Goal: Task Accomplishment & Management: Manage account settings

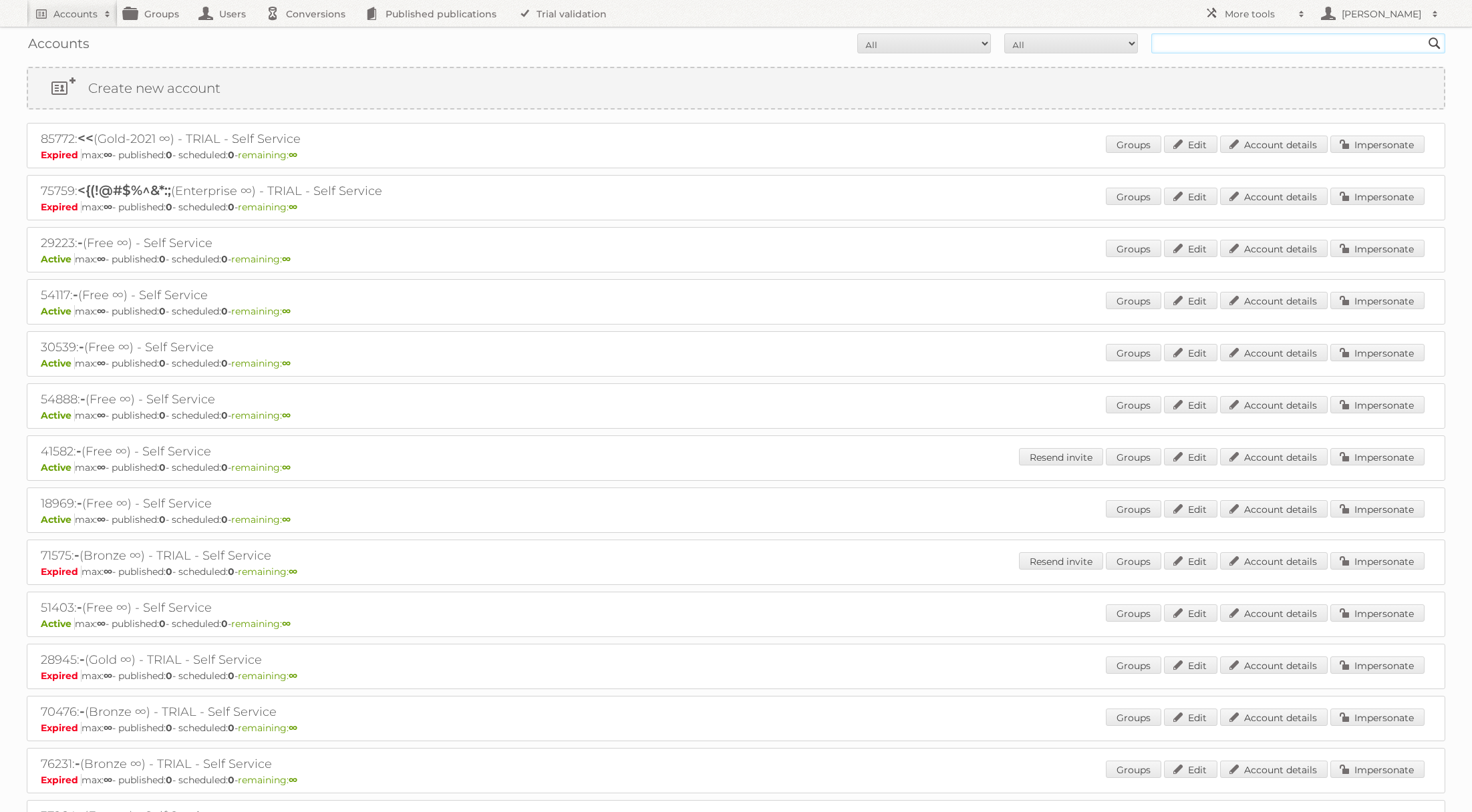
click at [1220, 40] on input "text" at bounding box center [1298, 43] width 294 height 20
type input "IKEA"
click at [1424, 34] on input "Search" at bounding box center [1434, 43] width 20 height 20
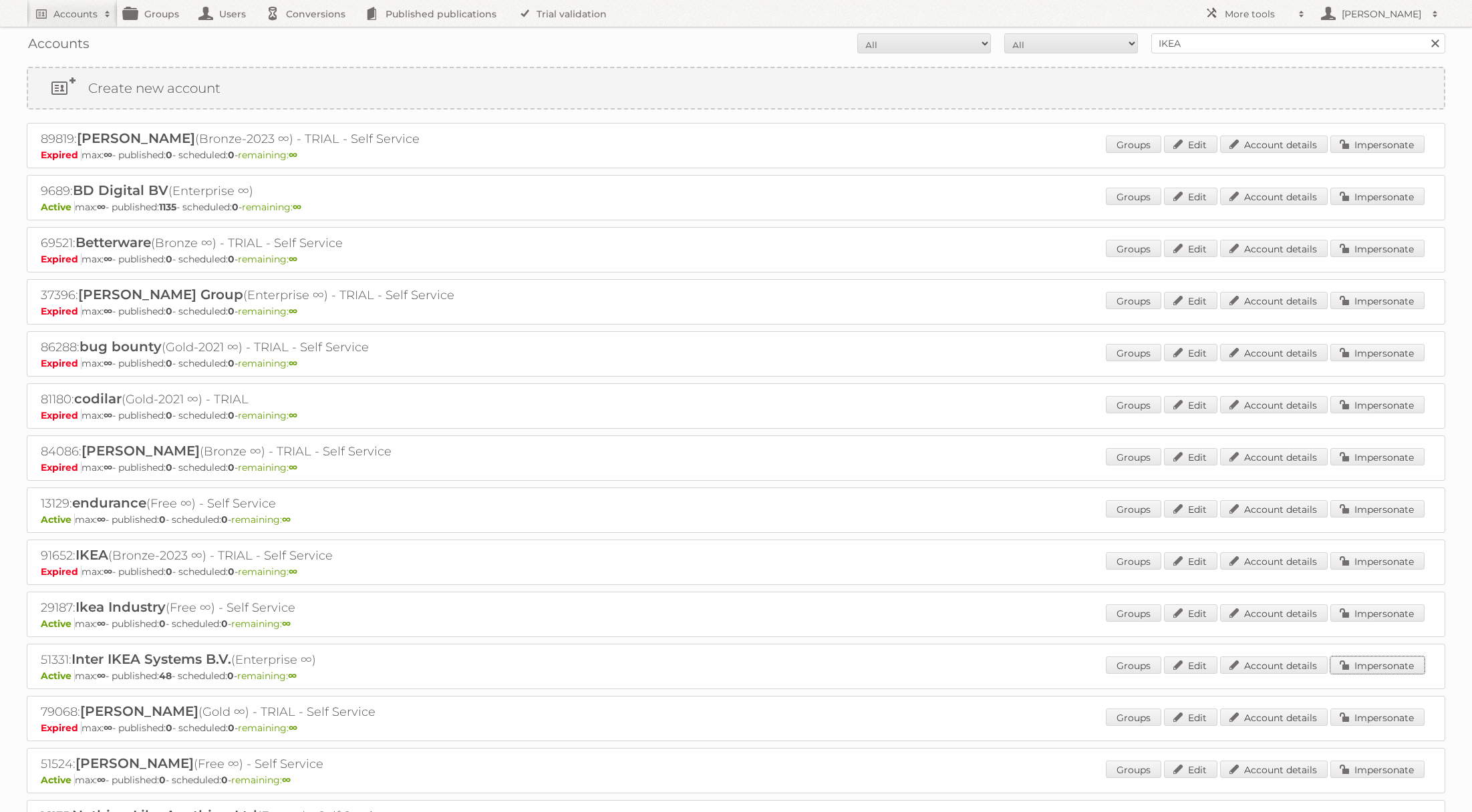
click at [1357, 663] on link "Impersonate" at bounding box center [1377, 665] width 94 height 18
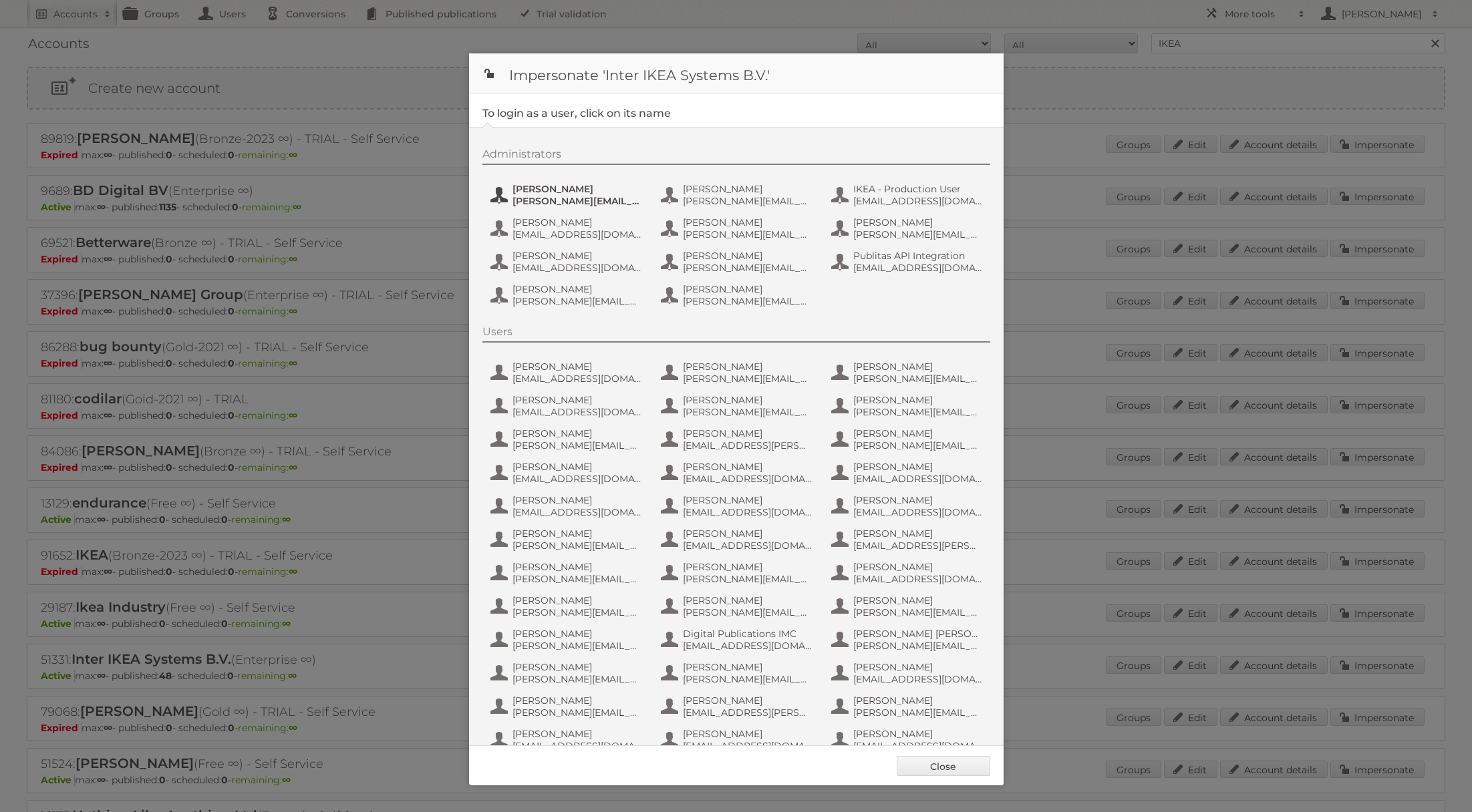
click at [574, 193] on span "[PERSON_NAME]" at bounding box center [577, 189] width 130 height 12
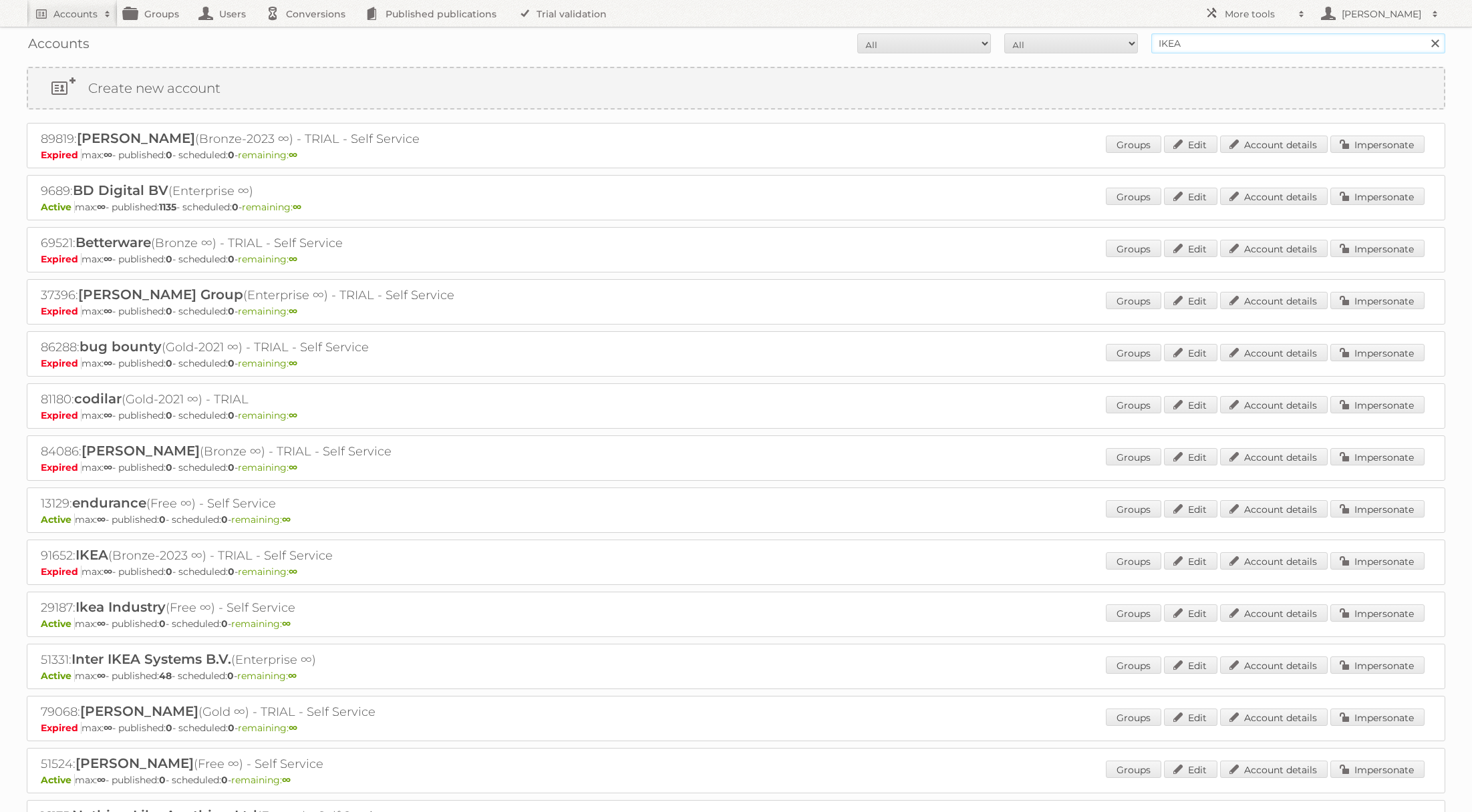
click at [1187, 49] on input "IKEA" at bounding box center [1298, 43] width 294 height 20
type input "ikea staging"
click at [1424, 34] on input "Search" at bounding box center [1434, 43] width 20 height 20
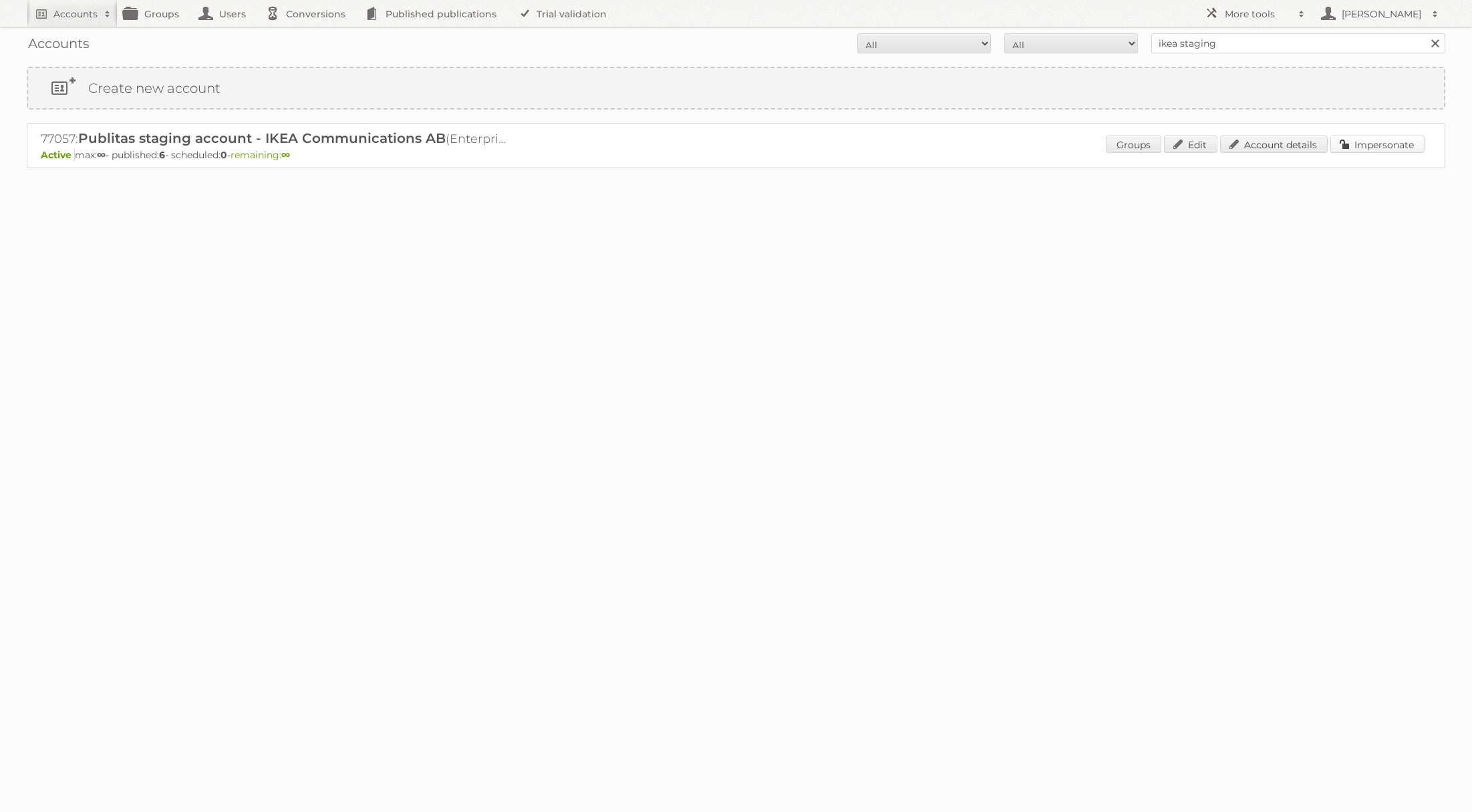
click at [1369, 138] on link "Impersonate" at bounding box center [1377, 145] width 94 height 18
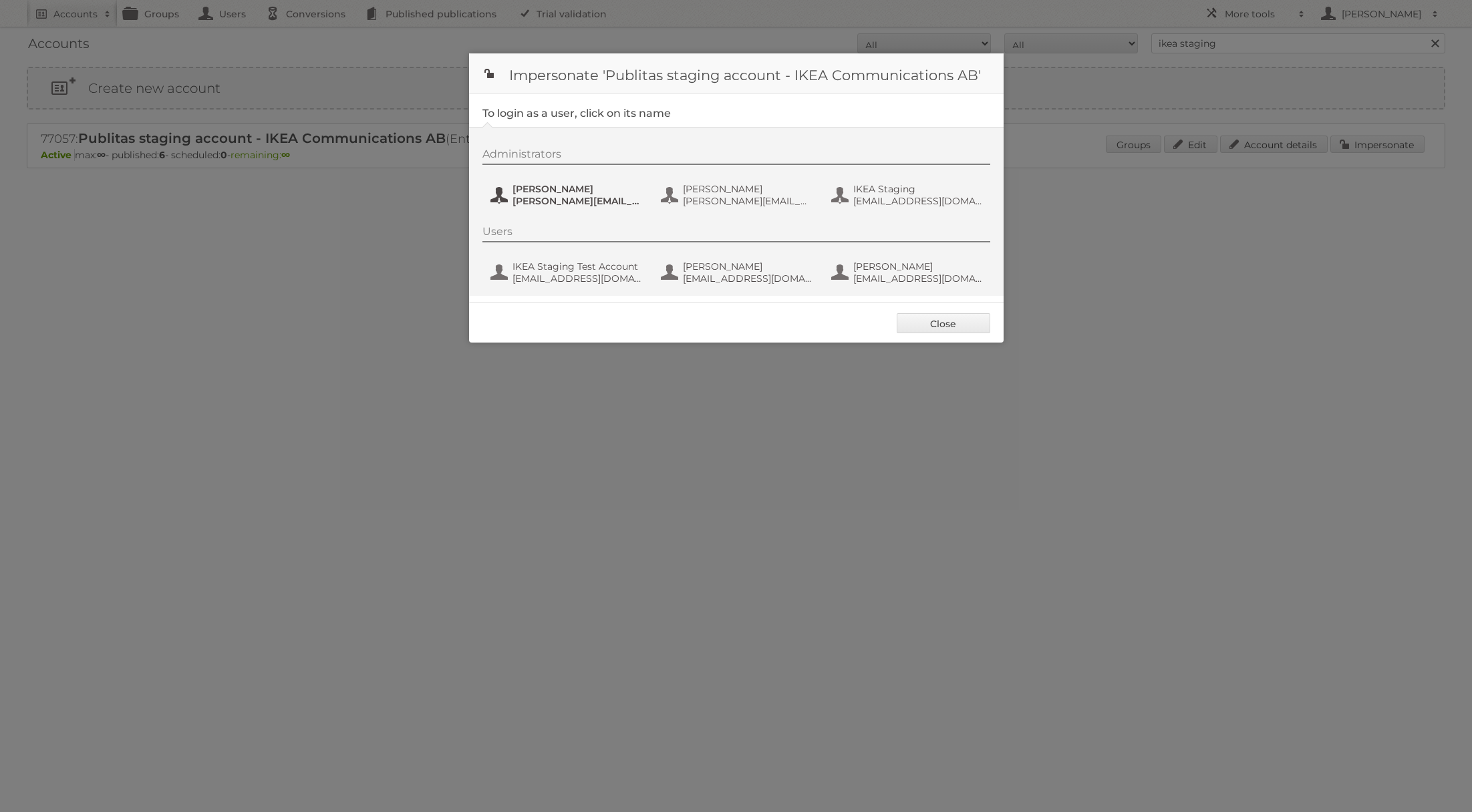
click at [555, 196] on span "[PERSON_NAME][EMAIL_ADDRESS][DOMAIN_NAME]" at bounding box center [577, 201] width 130 height 12
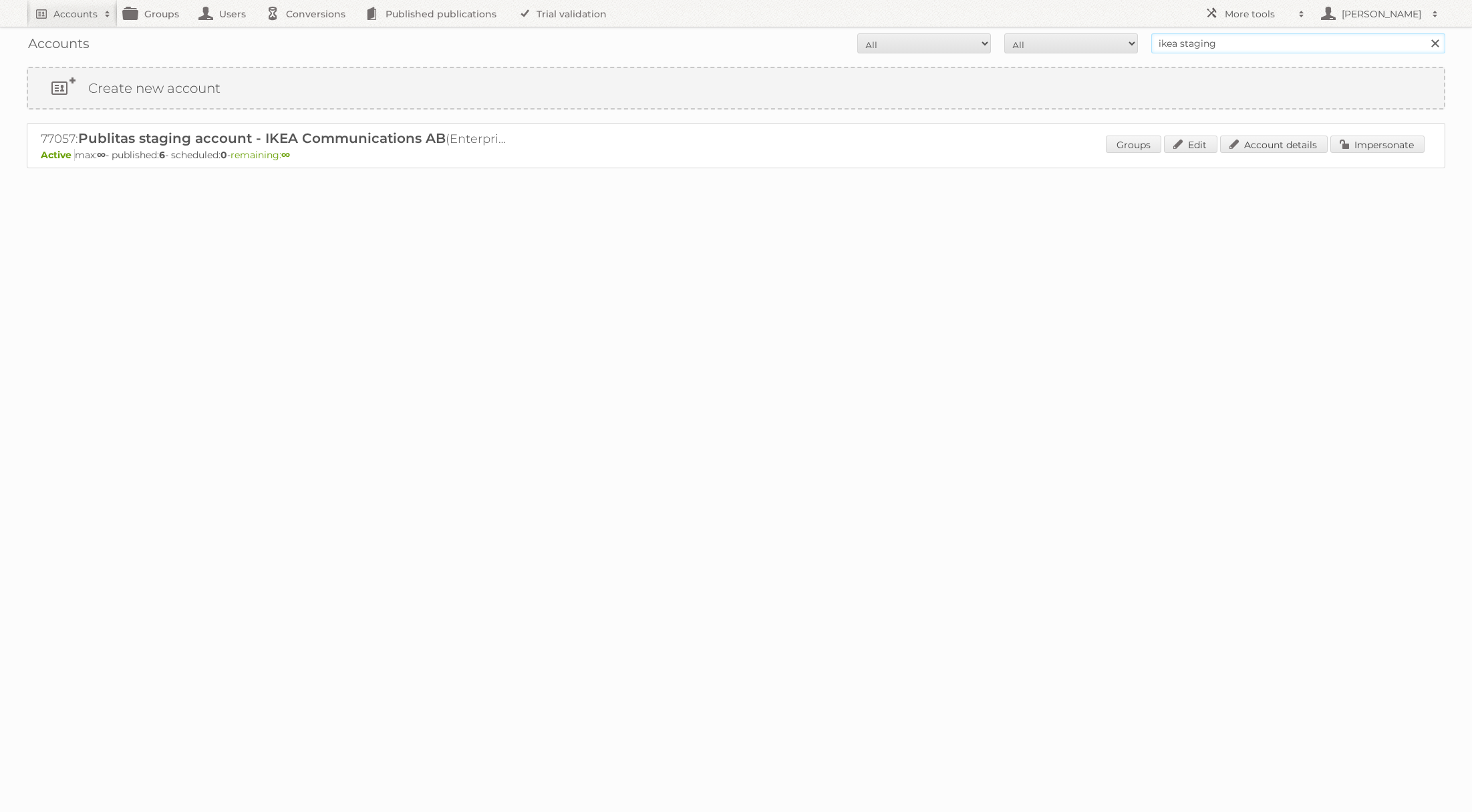
click at [1194, 41] on input "ikea staging" at bounding box center [1298, 43] width 294 height 20
type input "ikea"
click at [1424, 34] on input "Search" at bounding box center [1434, 43] width 20 height 20
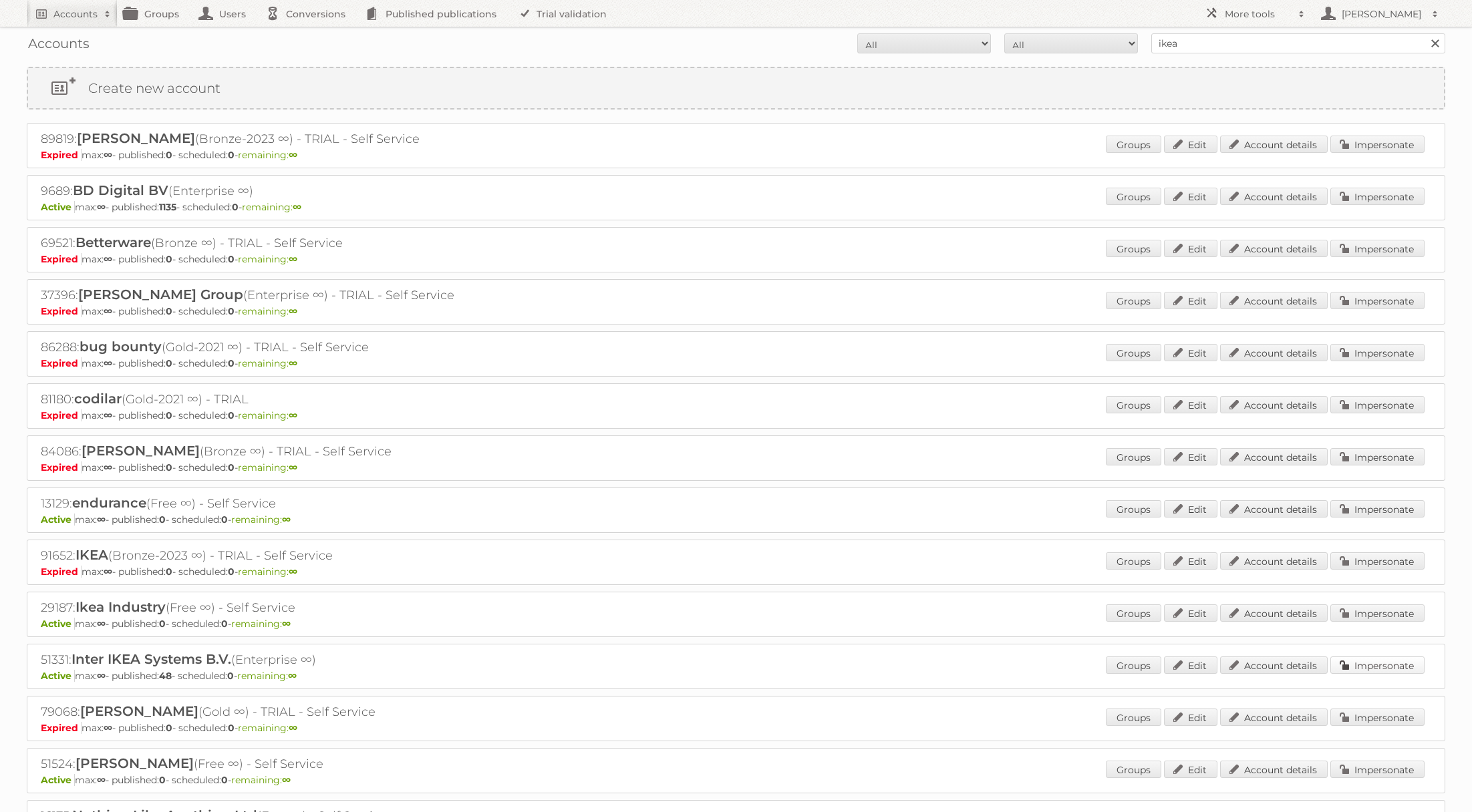
click at [1352, 668] on link "Impersonate" at bounding box center [1377, 665] width 94 height 18
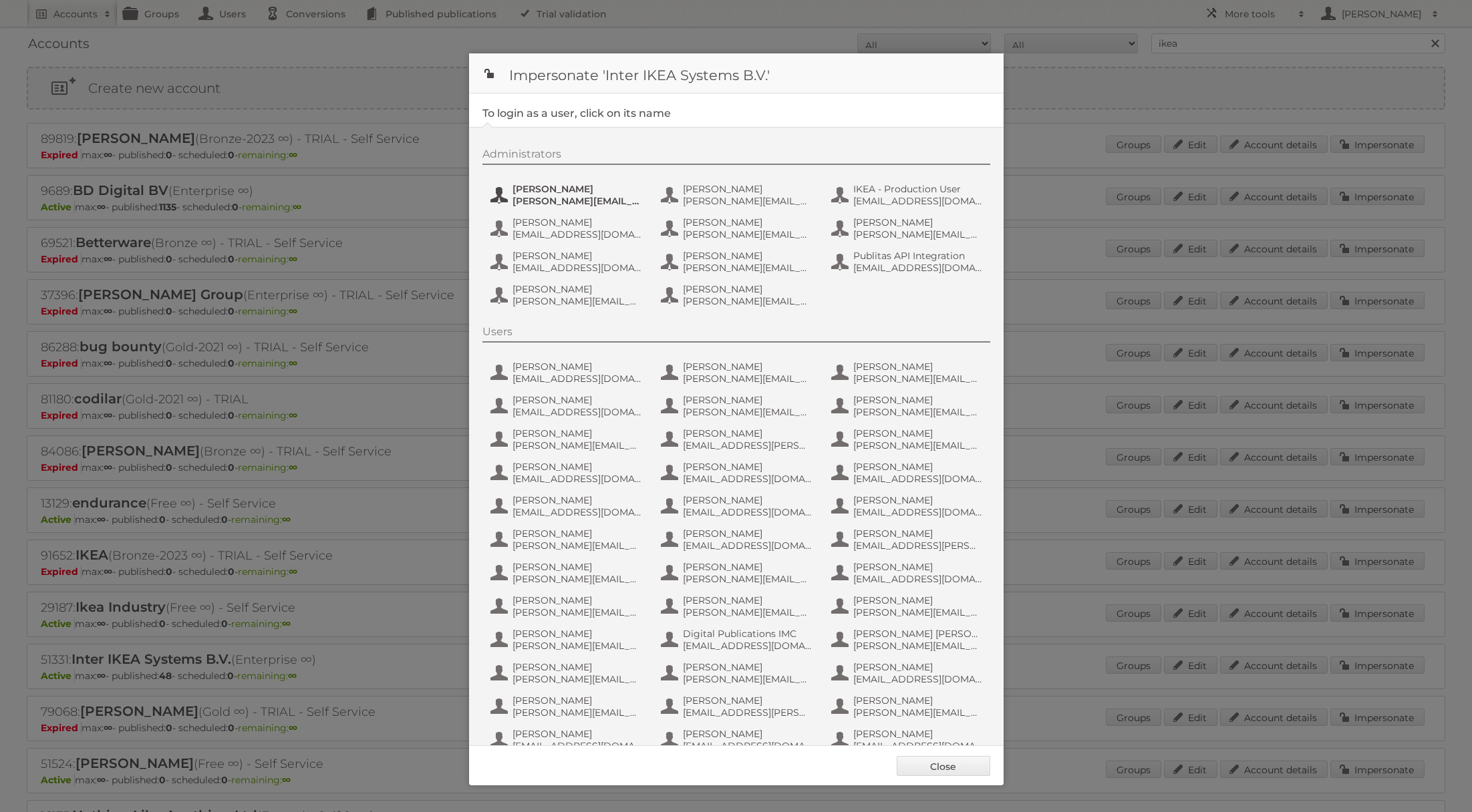
click at [537, 193] on span "[PERSON_NAME]" at bounding box center [577, 189] width 130 height 12
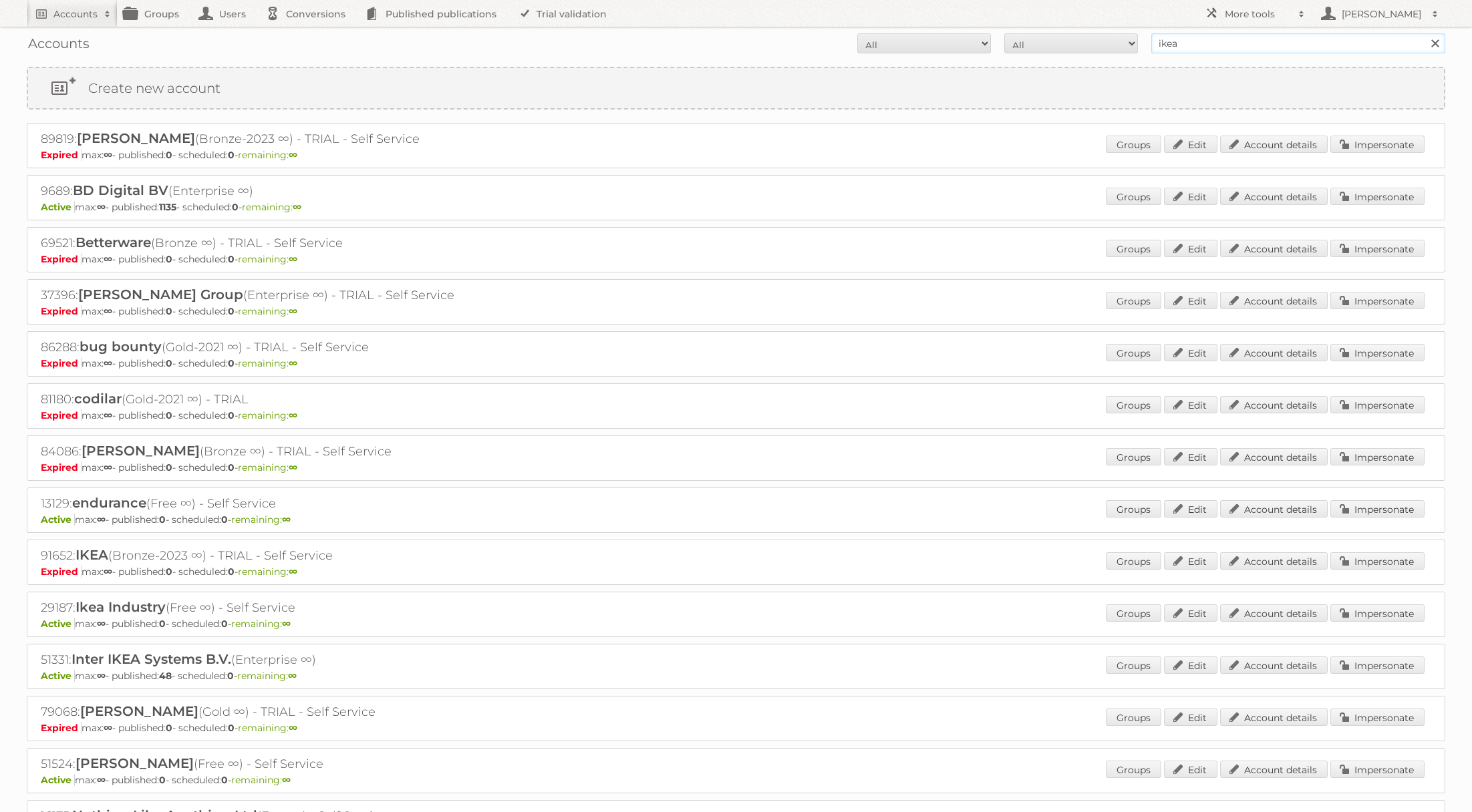
click at [1179, 49] on input "ikea" at bounding box center [1298, 43] width 294 height 20
type input "IKEA staging"
click at [1424, 34] on input "Search" at bounding box center [1434, 43] width 20 height 20
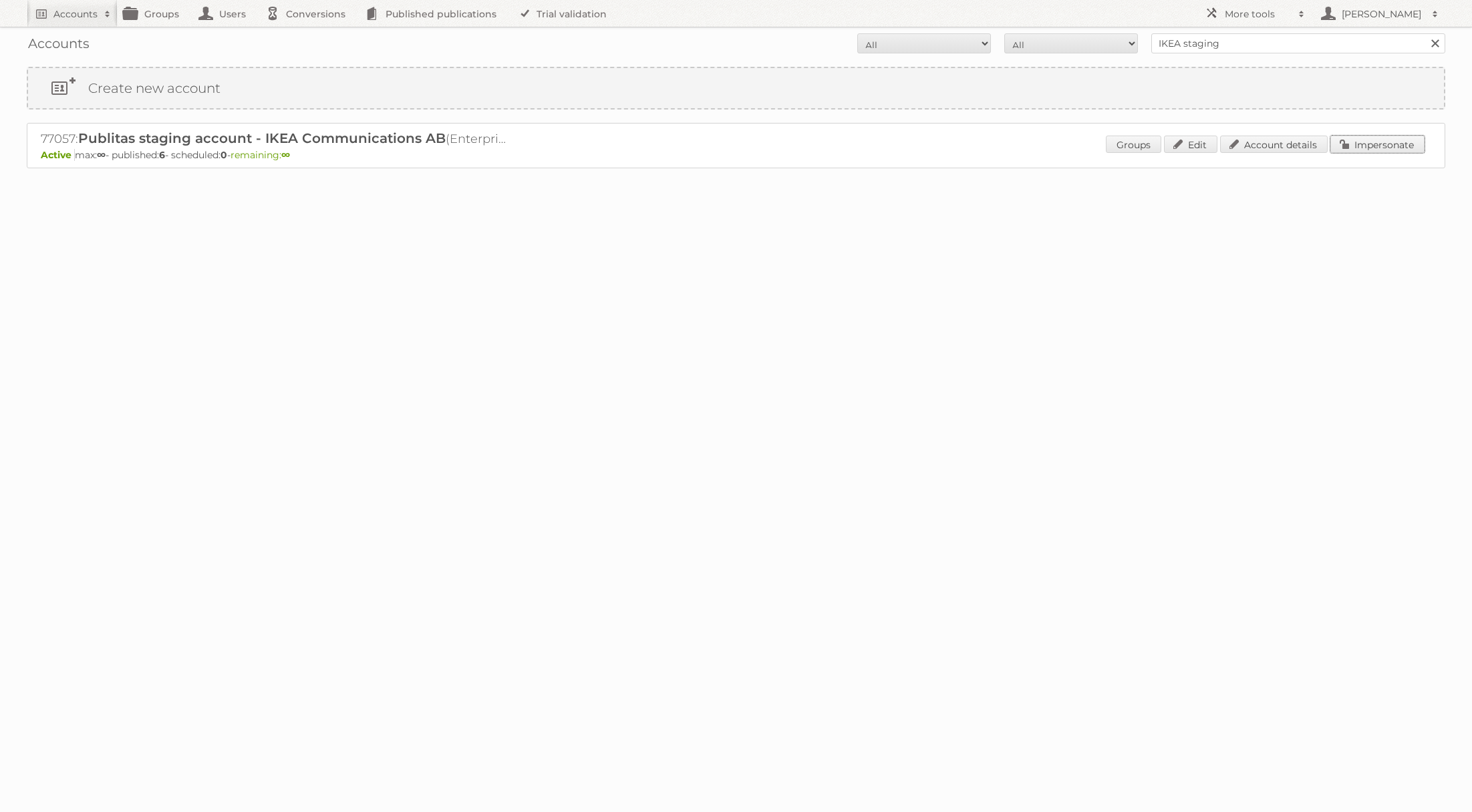
click at [1363, 140] on link "Impersonate" at bounding box center [1377, 145] width 94 height 18
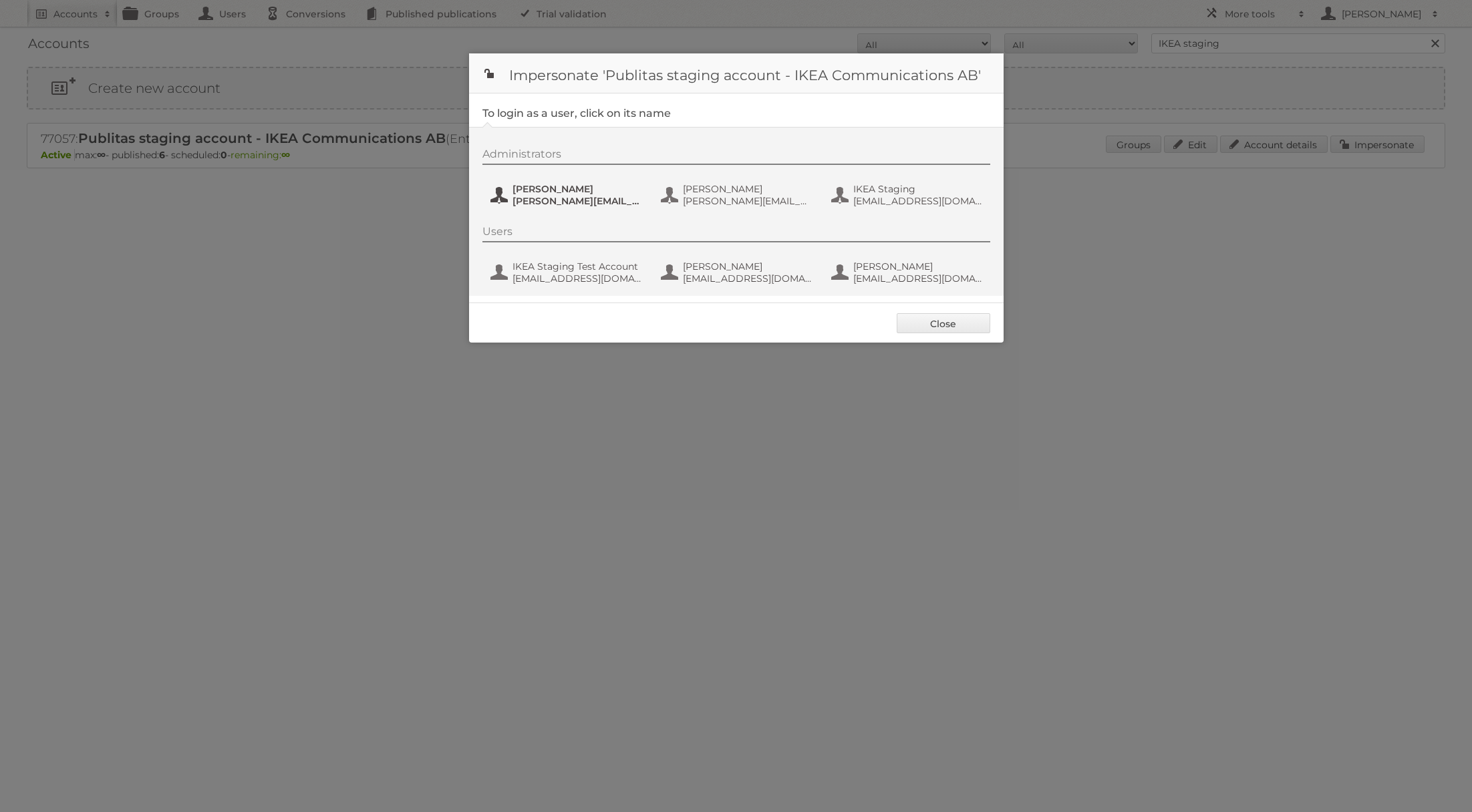
click at [582, 193] on span "[PERSON_NAME]" at bounding box center [577, 189] width 130 height 12
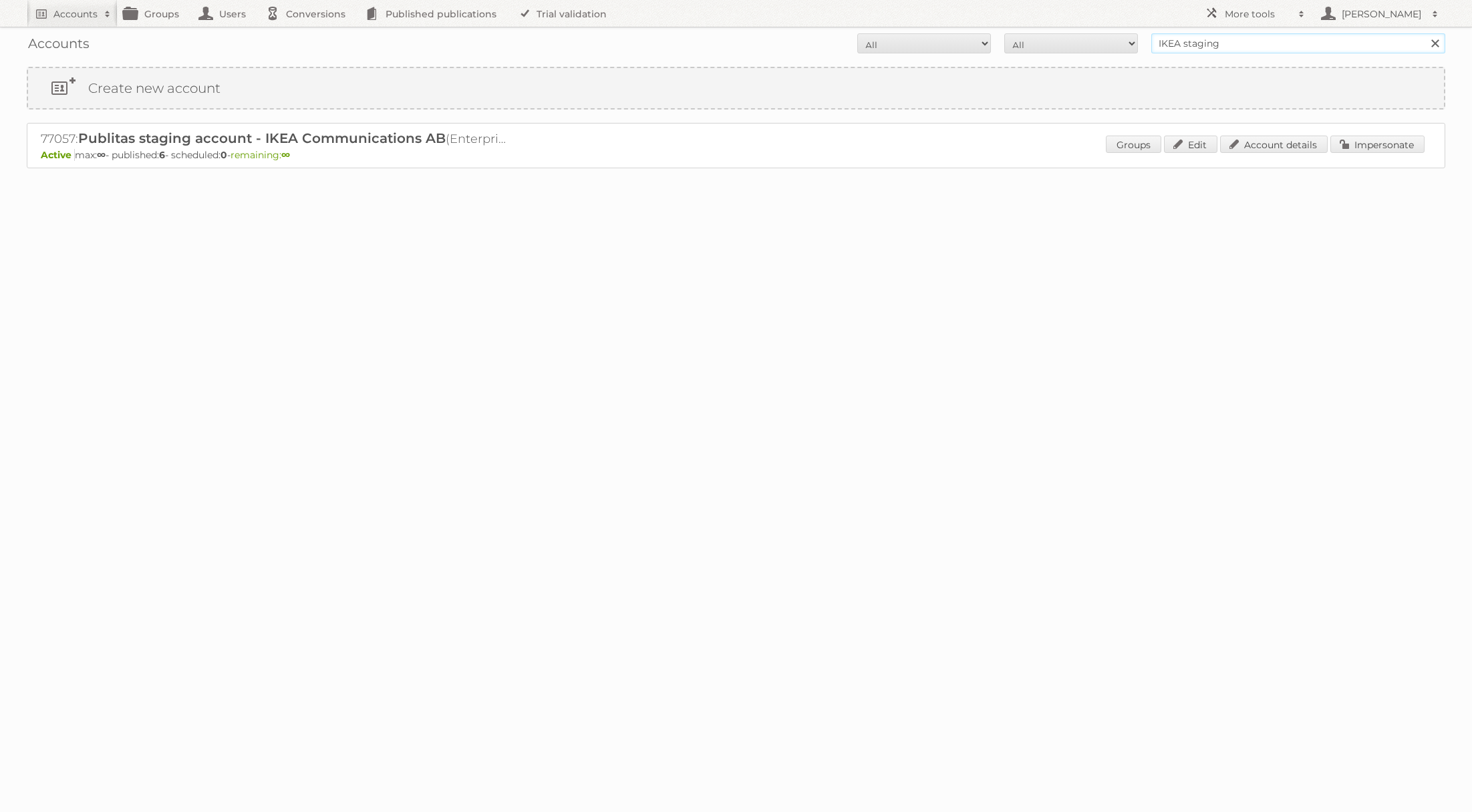
click at [1215, 45] on input "IKEA staging" at bounding box center [1298, 43] width 294 height 20
type input "IKEA"
click at [1424, 34] on input "Search" at bounding box center [1434, 43] width 20 height 20
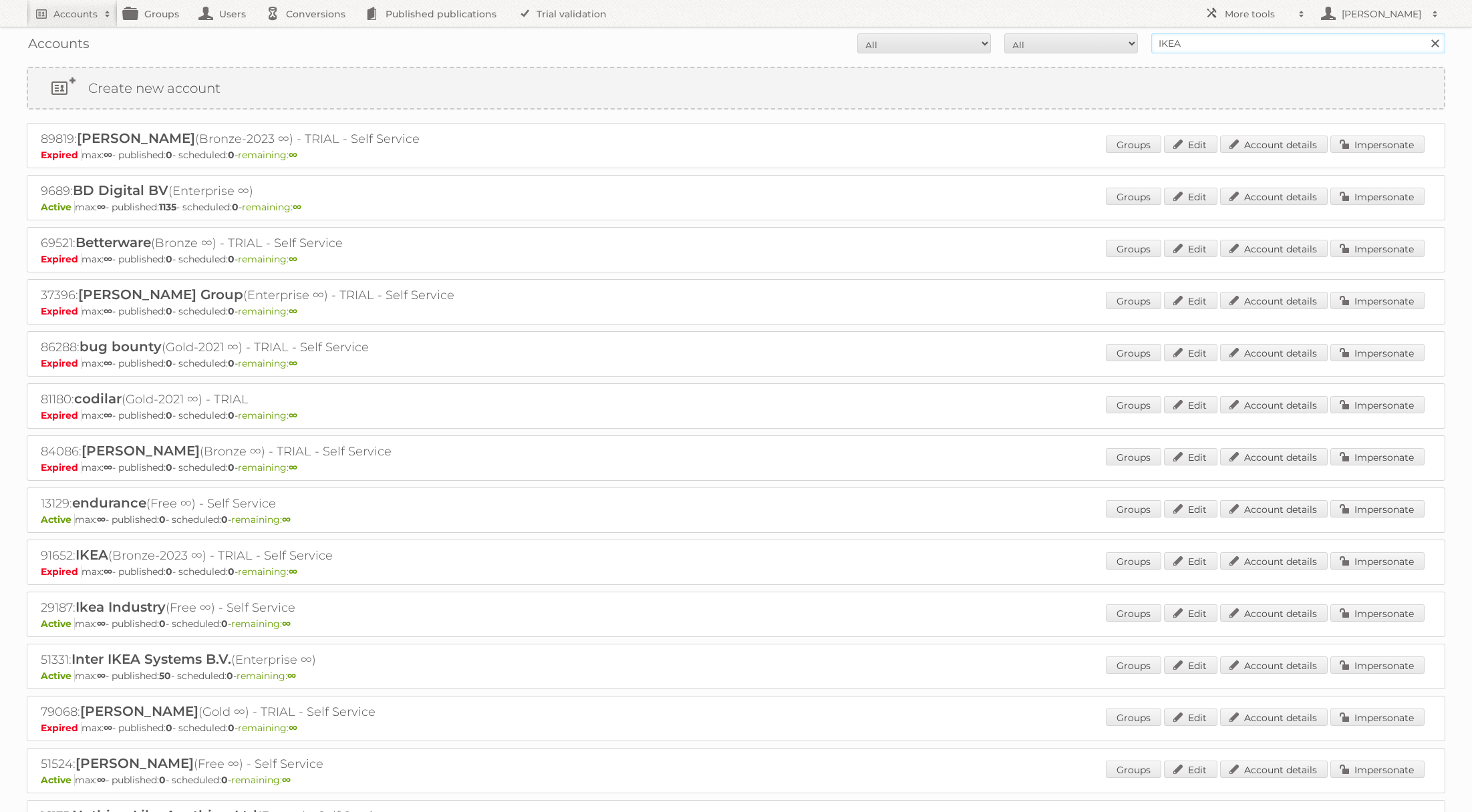
click at [1231, 48] on input "IKEA" at bounding box center [1298, 43] width 294 height 20
type input "IKEA s"
click at [1424, 34] on input "Search" at bounding box center [1434, 43] width 20 height 20
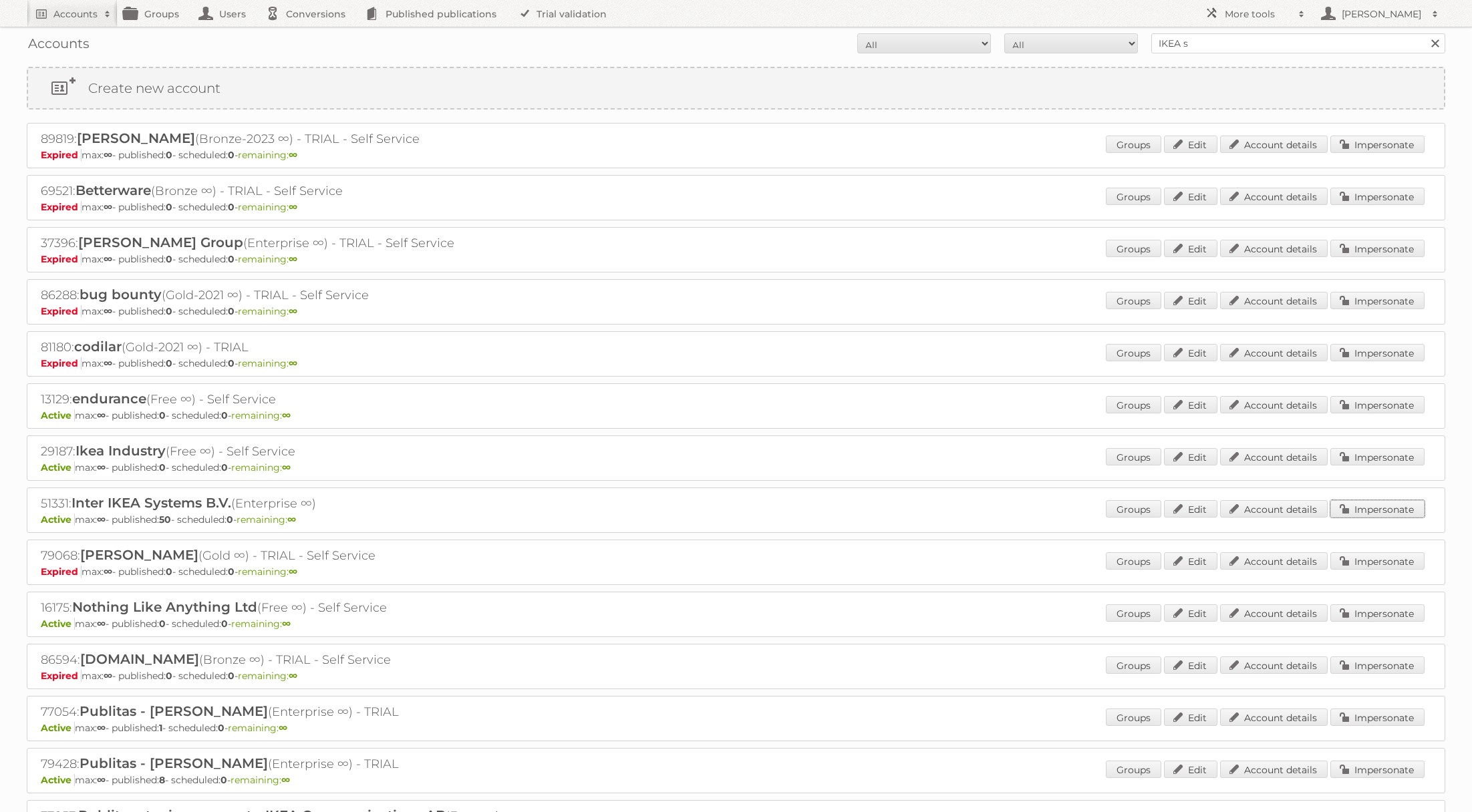
click at [1349, 503] on link "Impersonate" at bounding box center [1377, 509] width 94 height 18
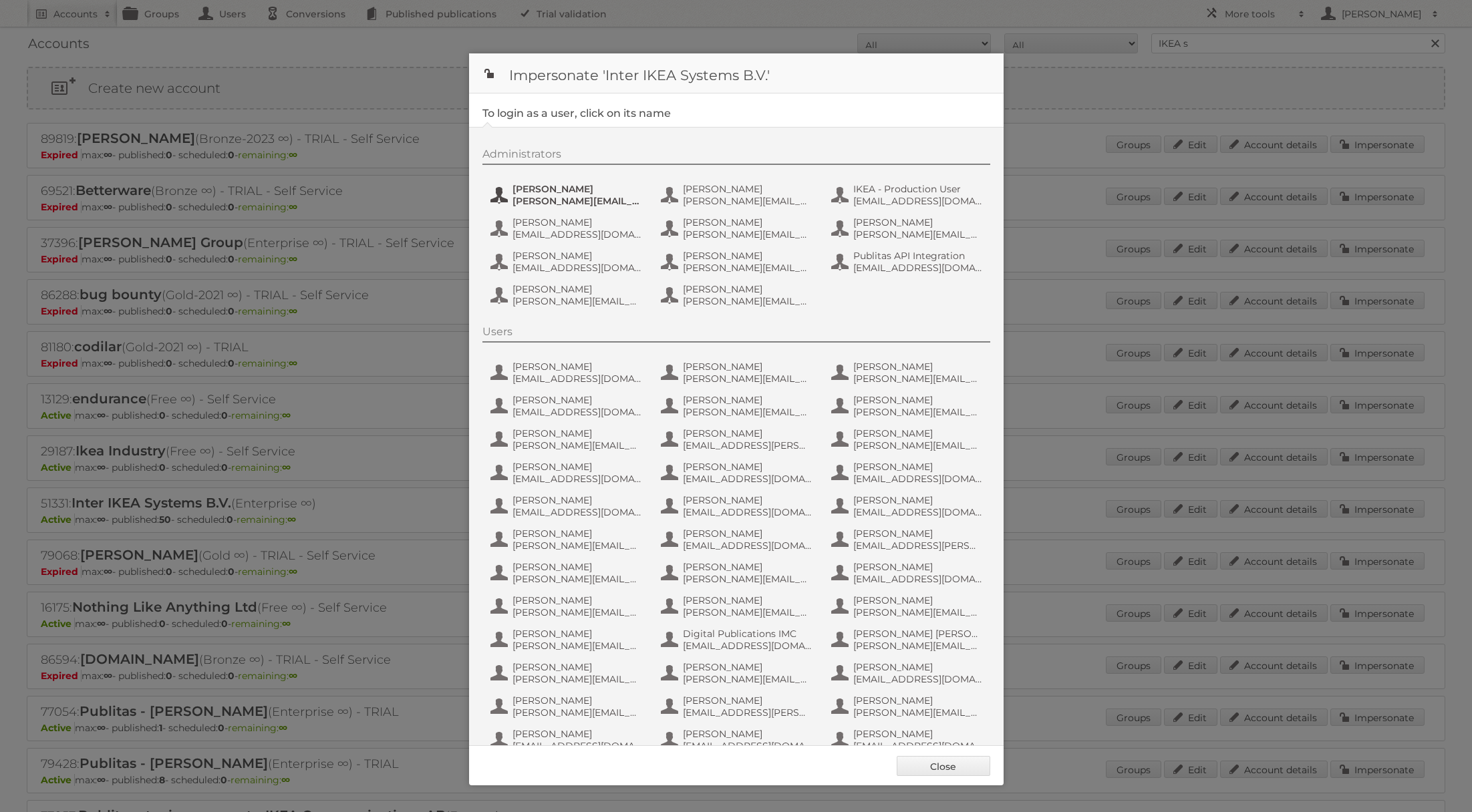
click at [596, 204] on span "[PERSON_NAME][EMAIL_ADDRESS][DOMAIN_NAME]" at bounding box center [577, 201] width 130 height 12
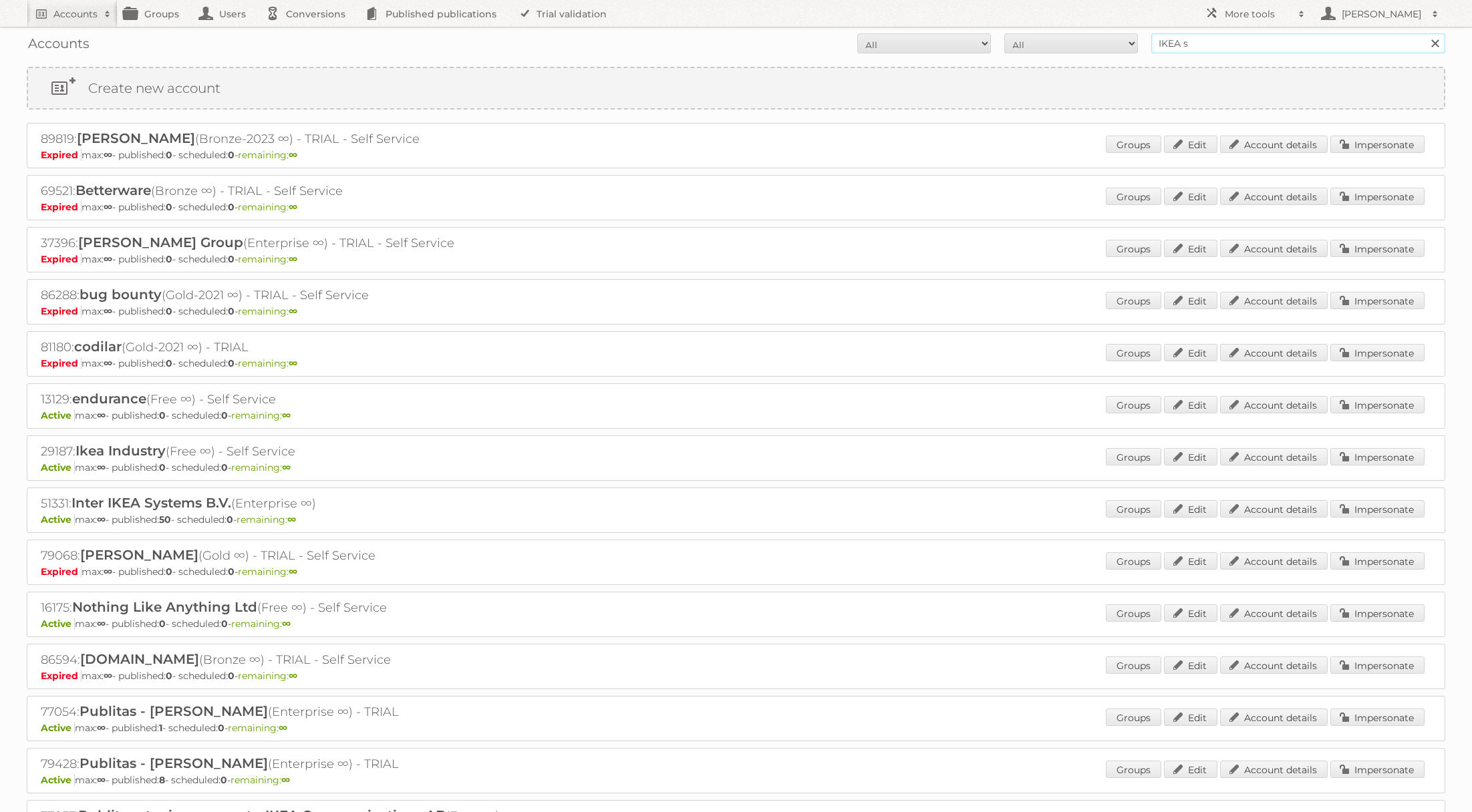
click at [1197, 49] on input "IKEA s" at bounding box center [1298, 43] width 294 height 20
type input "IKEA staging"
click at [1424, 34] on input "Search" at bounding box center [1434, 43] width 20 height 20
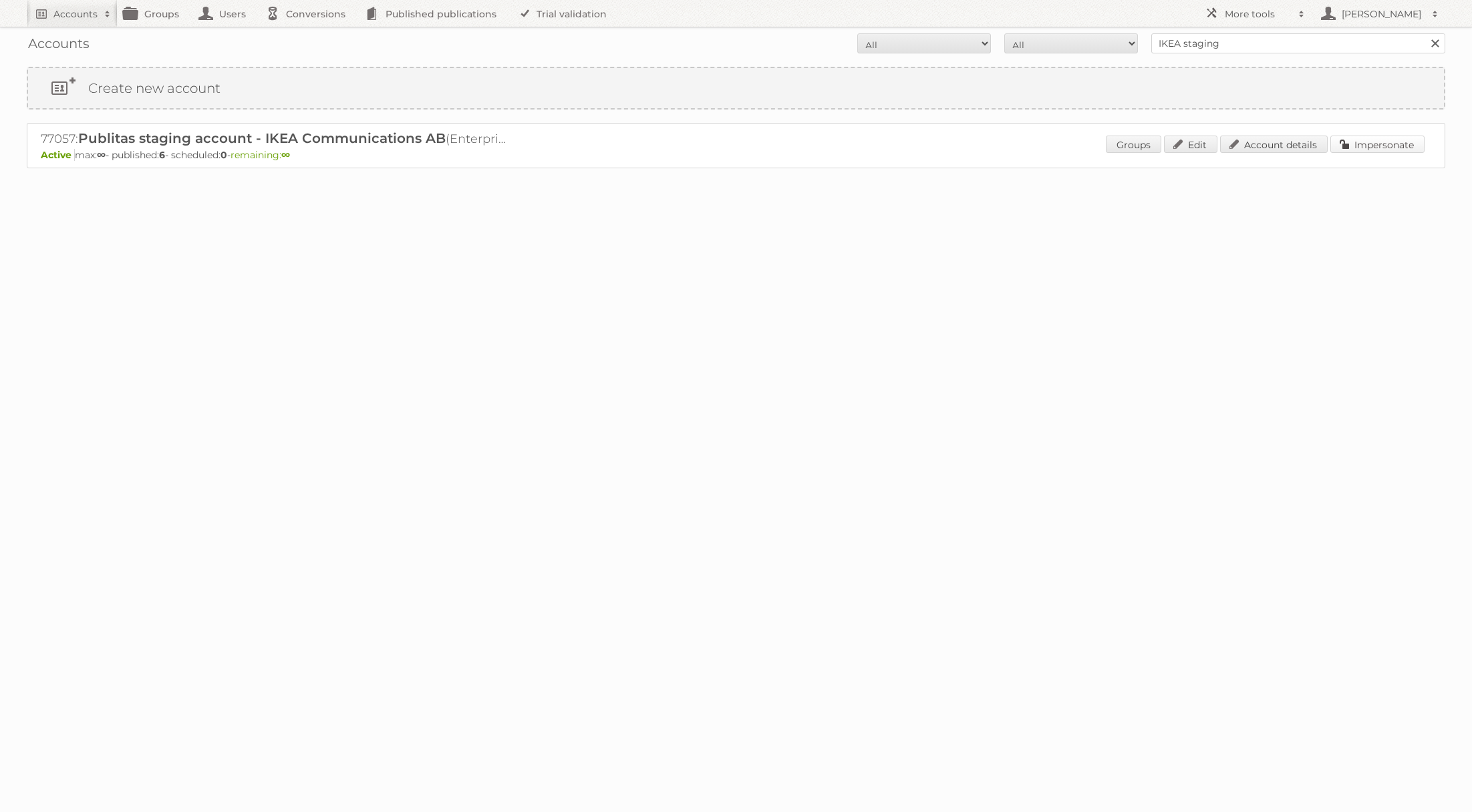
click at [1363, 148] on link "Impersonate" at bounding box center [1377, 145] width 94 height 18
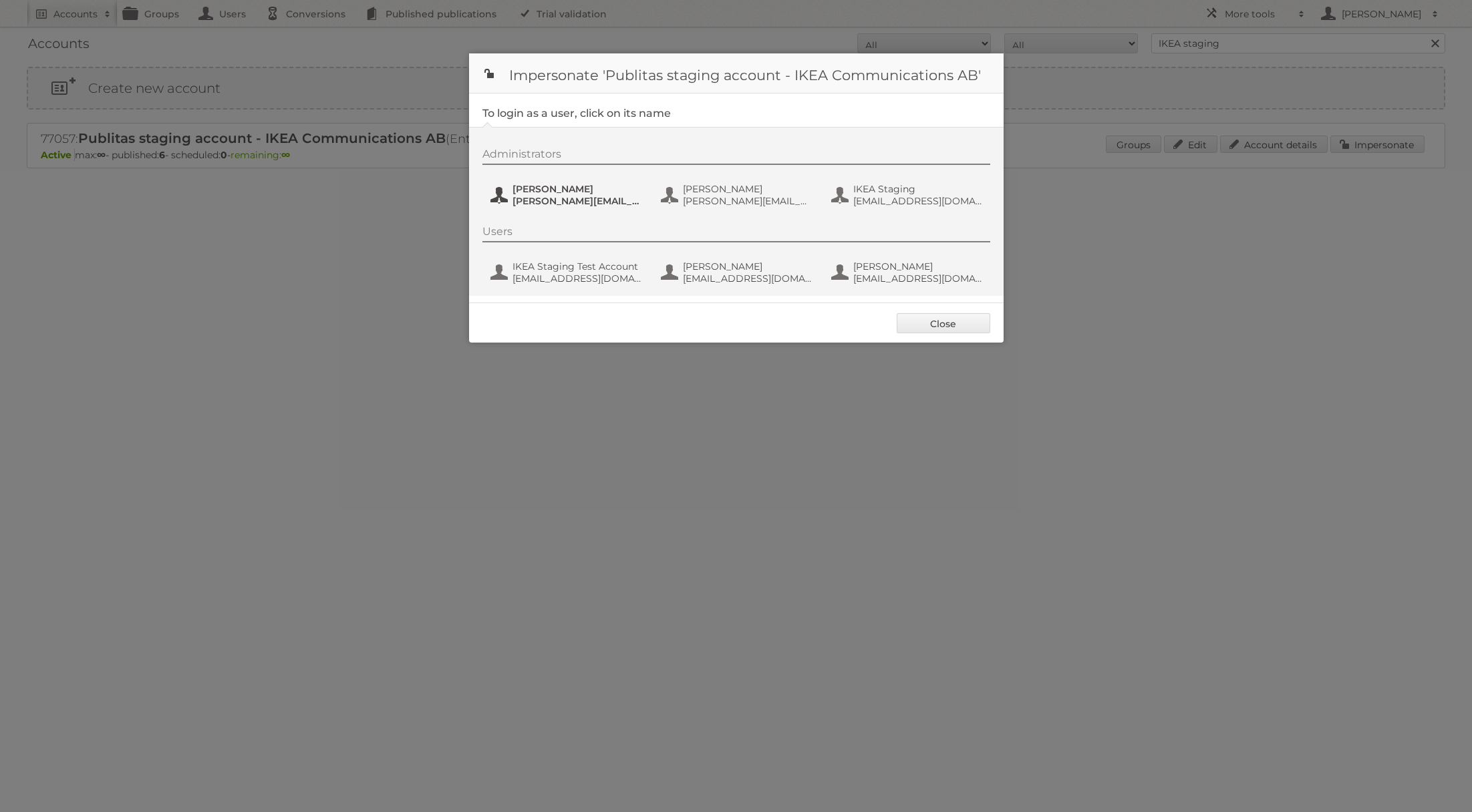
click at [565, 189] on span "[PERSON_NAME]" at bounding box center [577, 189] width 130 height 12
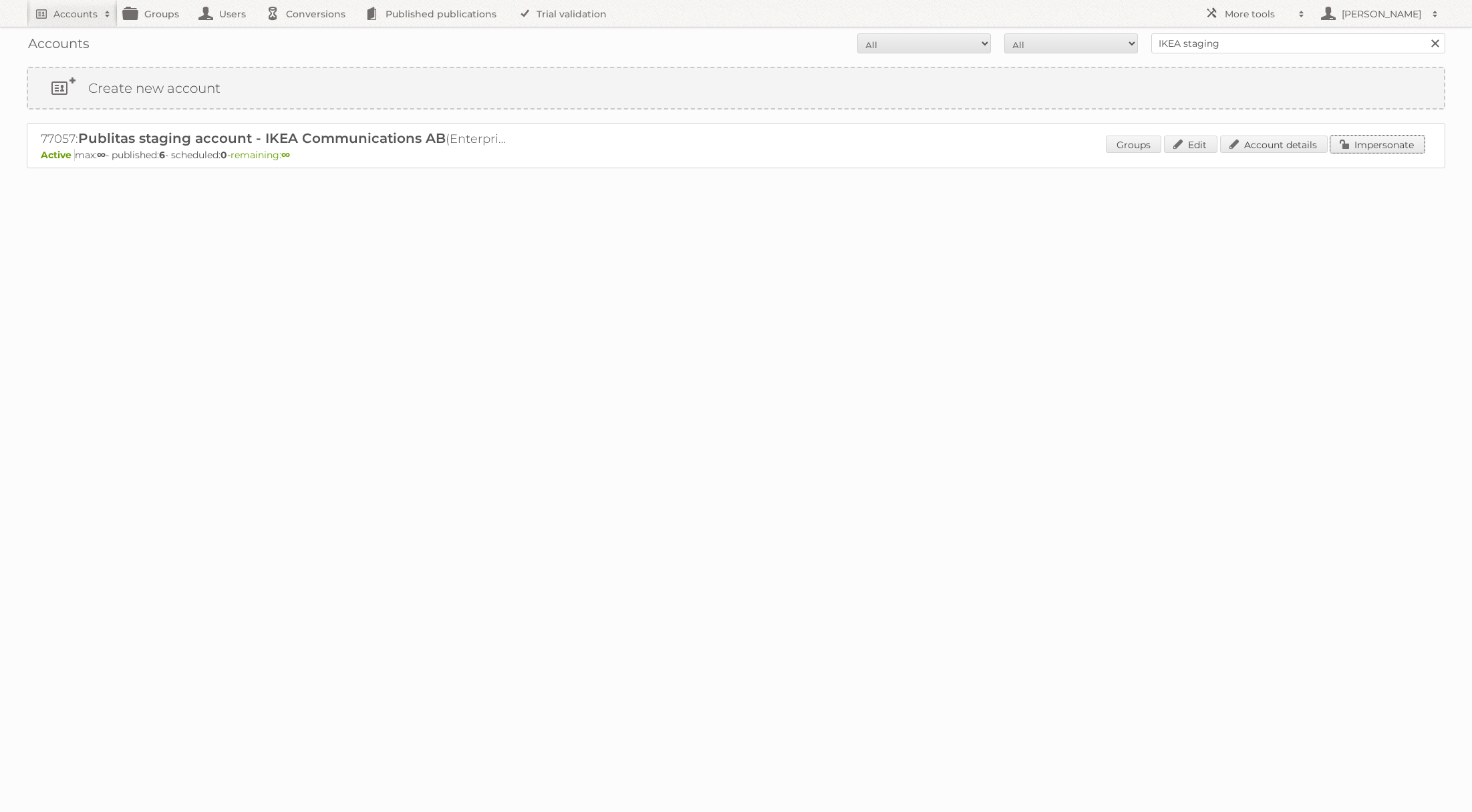
click at [1368, 139] on link "Impersonate" at bounding box center [1377, 145] width 94 height 18
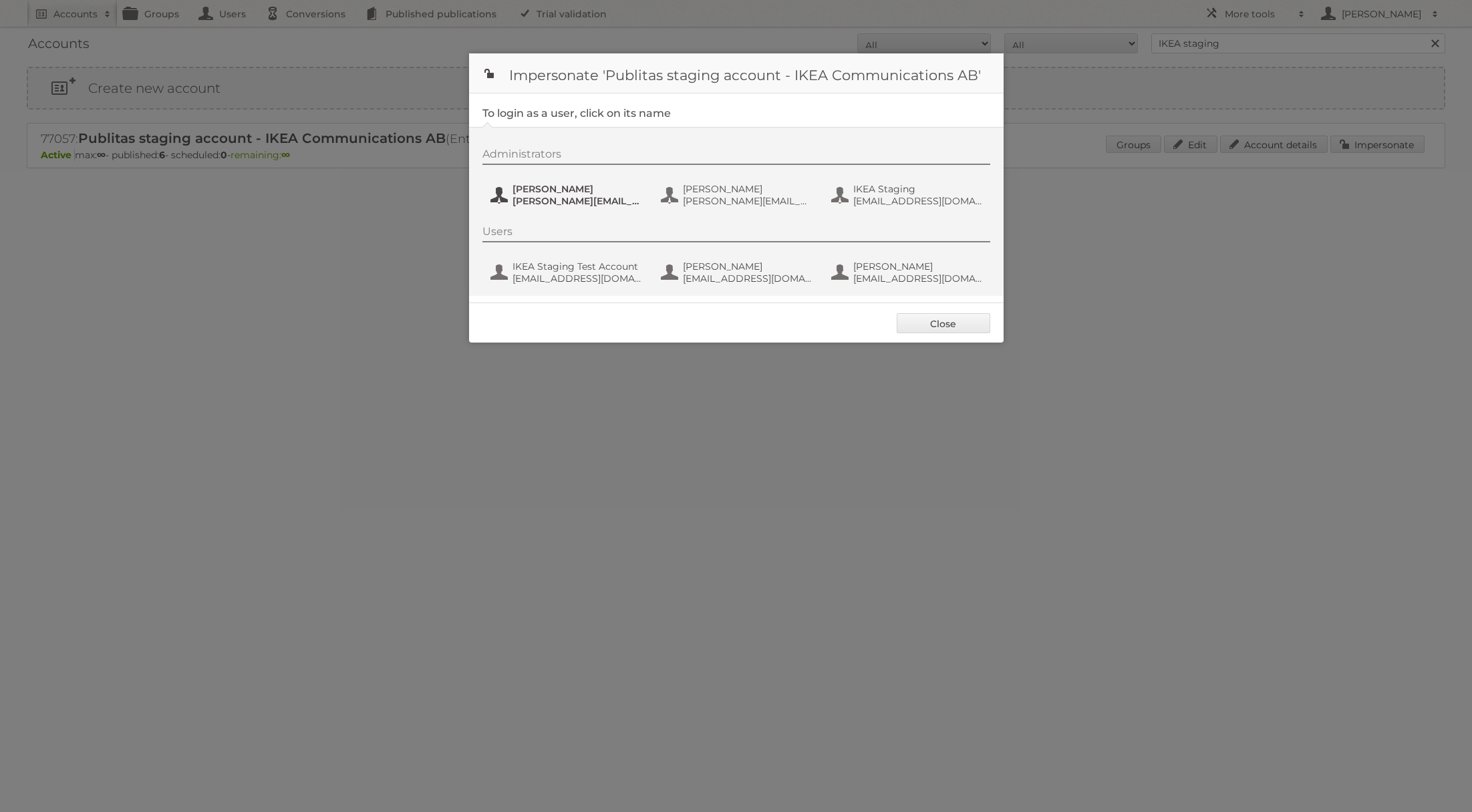
click at [533, 197] on span "[PERSON_NAME][EMAIL_ADDRESS][DOMAIN_NAME]" at bounding box center [577, 201] width 130 height 12
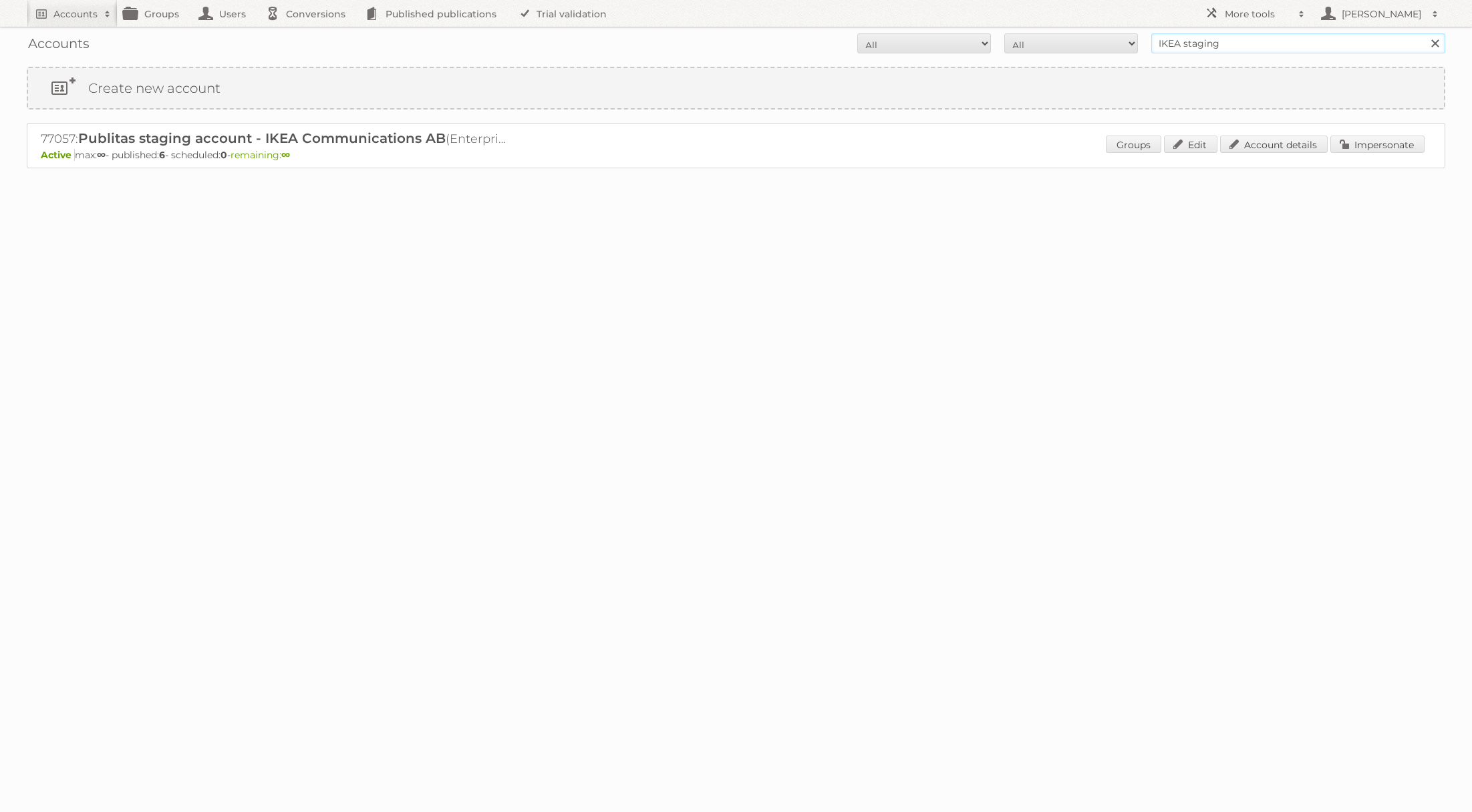
click at [1203, 49] on input "IKEA staging" at bounding box center [1298, 43] width 294 height 20
click at [1202, 48] on input "IKEA staging" at bounding box center [1298, 43] width 294 height 20
type input "IKEA"
click at [1424, 34] on input "Search" at bounding box center [1434, 43] width 20 height 20
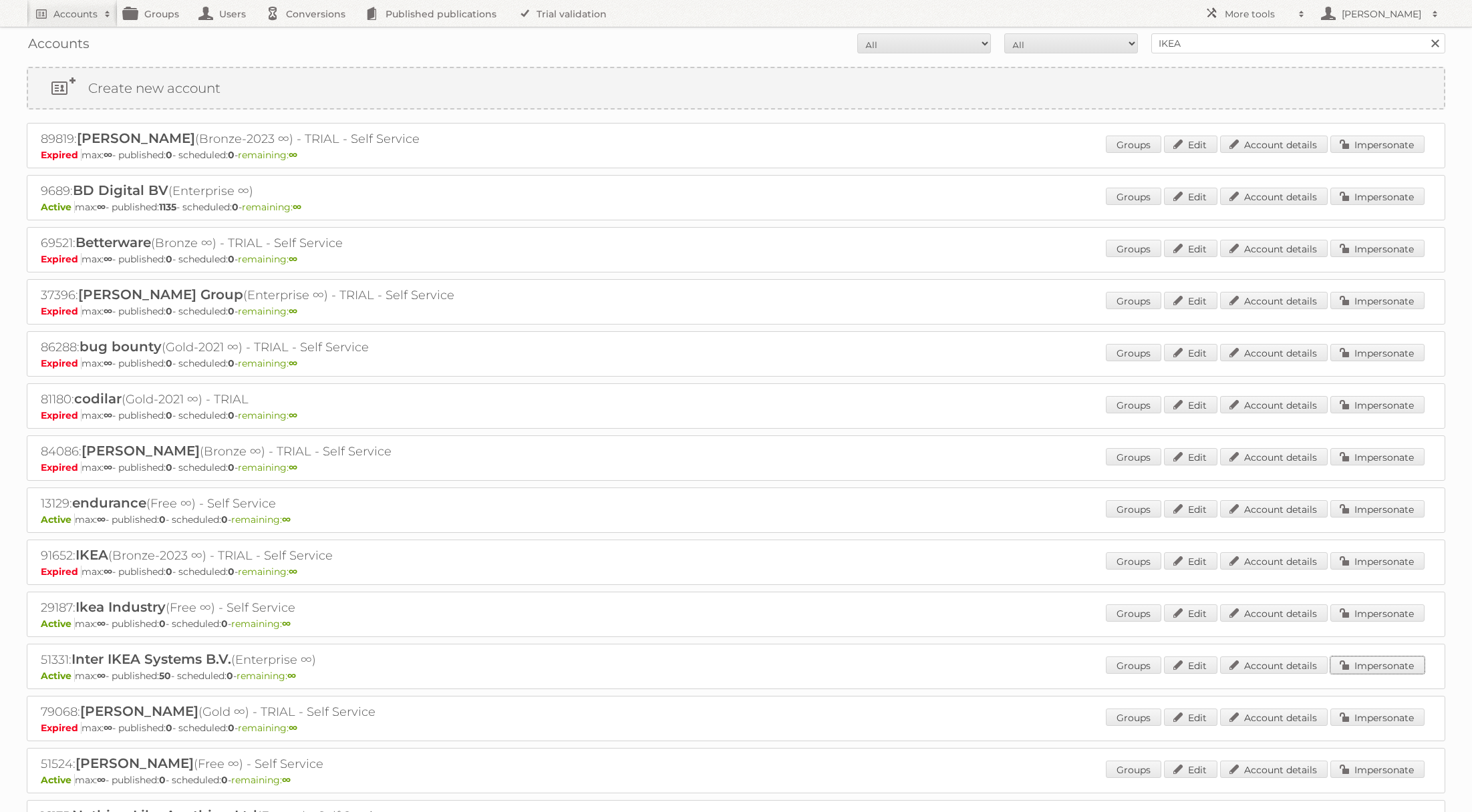
click at [1367, 664] on link "Impersonate" at bounding box center [1377, 665] width 94 height 18
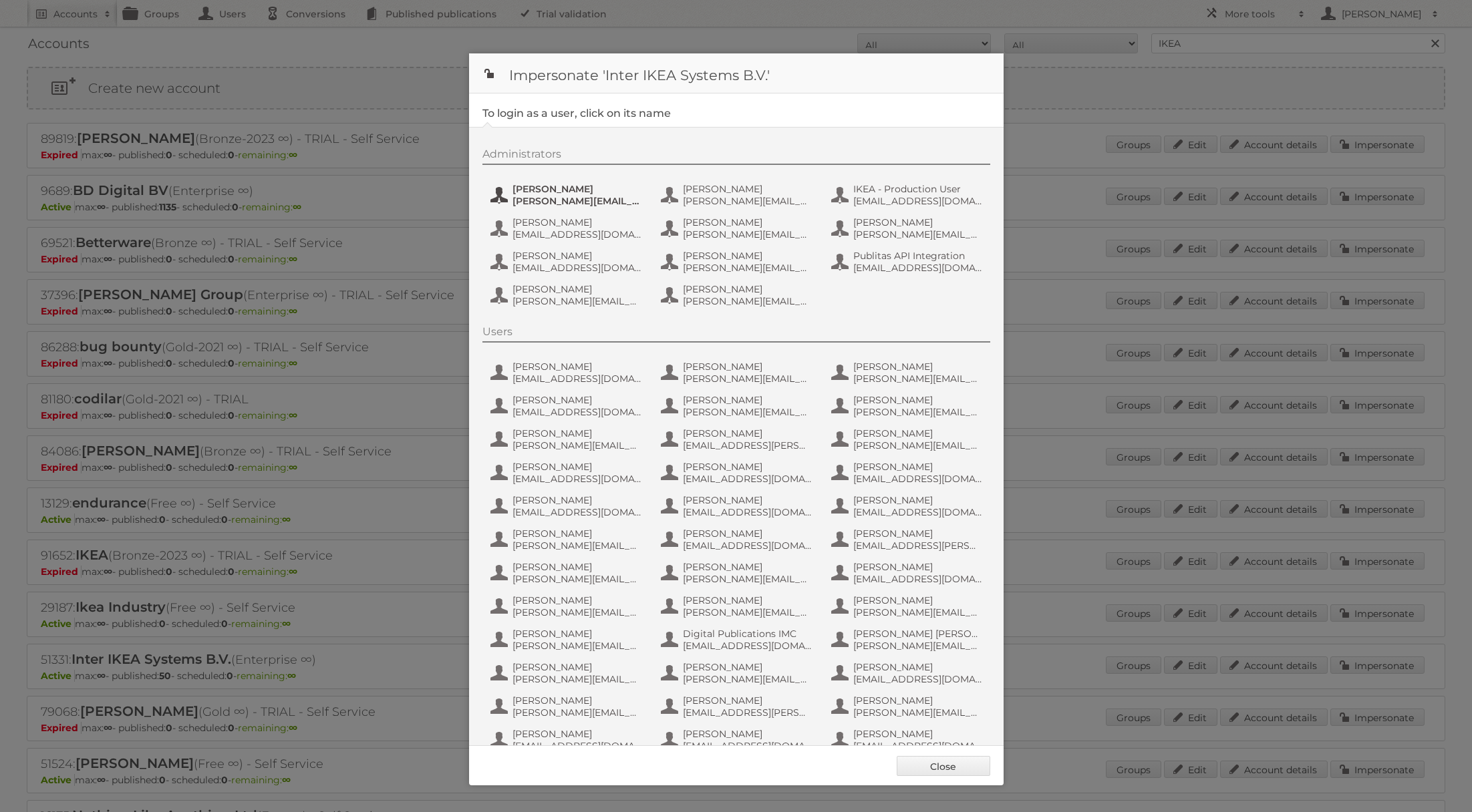
click at [540, 206] on span "andreas.olofsson@inter.ikea.com" at bounding box center [577, 201] width 130 height 12
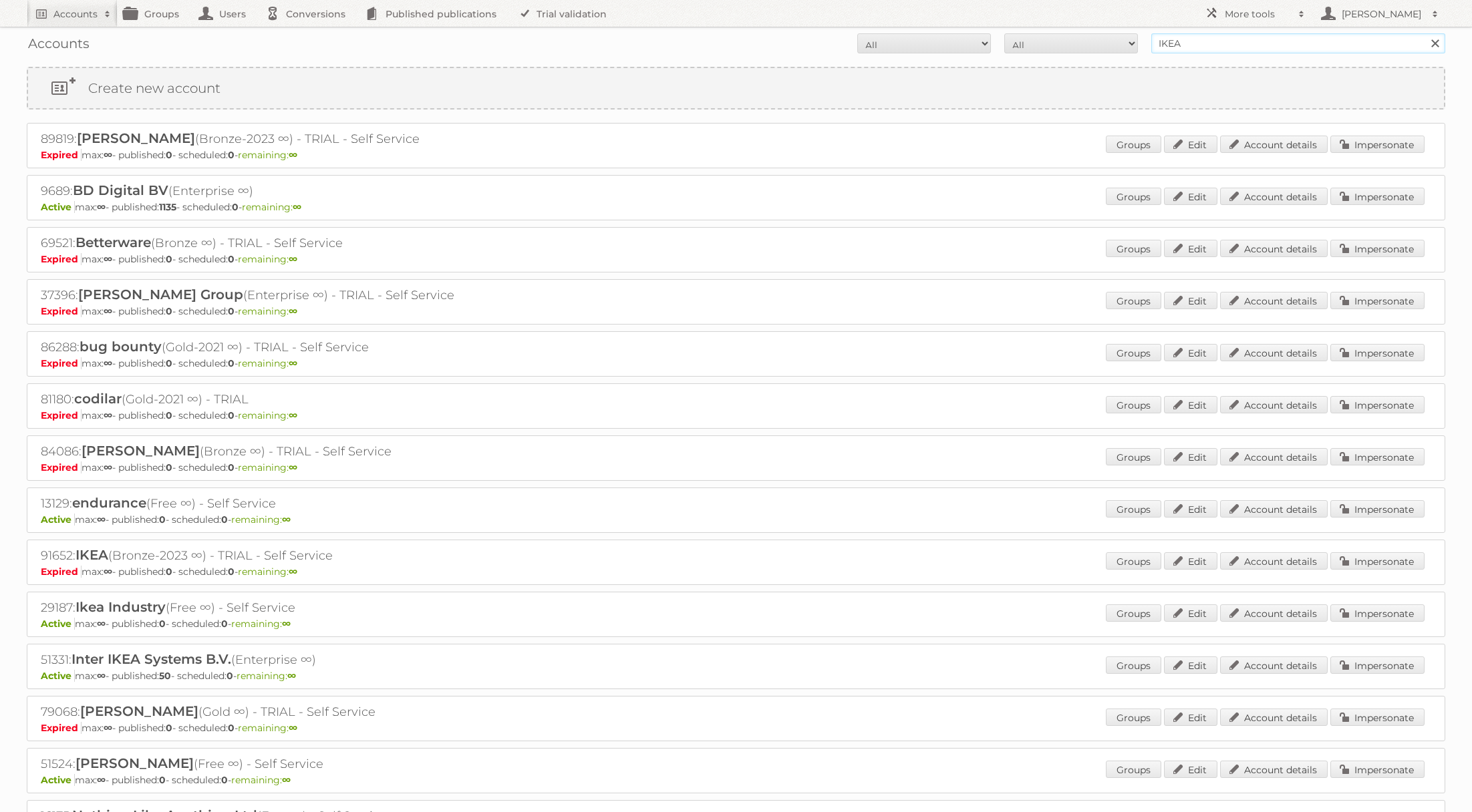
click at [1198, 41] on input "IKEA" at bounding box center [1298, 43] width 294 height 20
type input "IKEA staging"
click at [1424, 34] on input "Search" at bounding box center [1434, 43] width 20 height 20
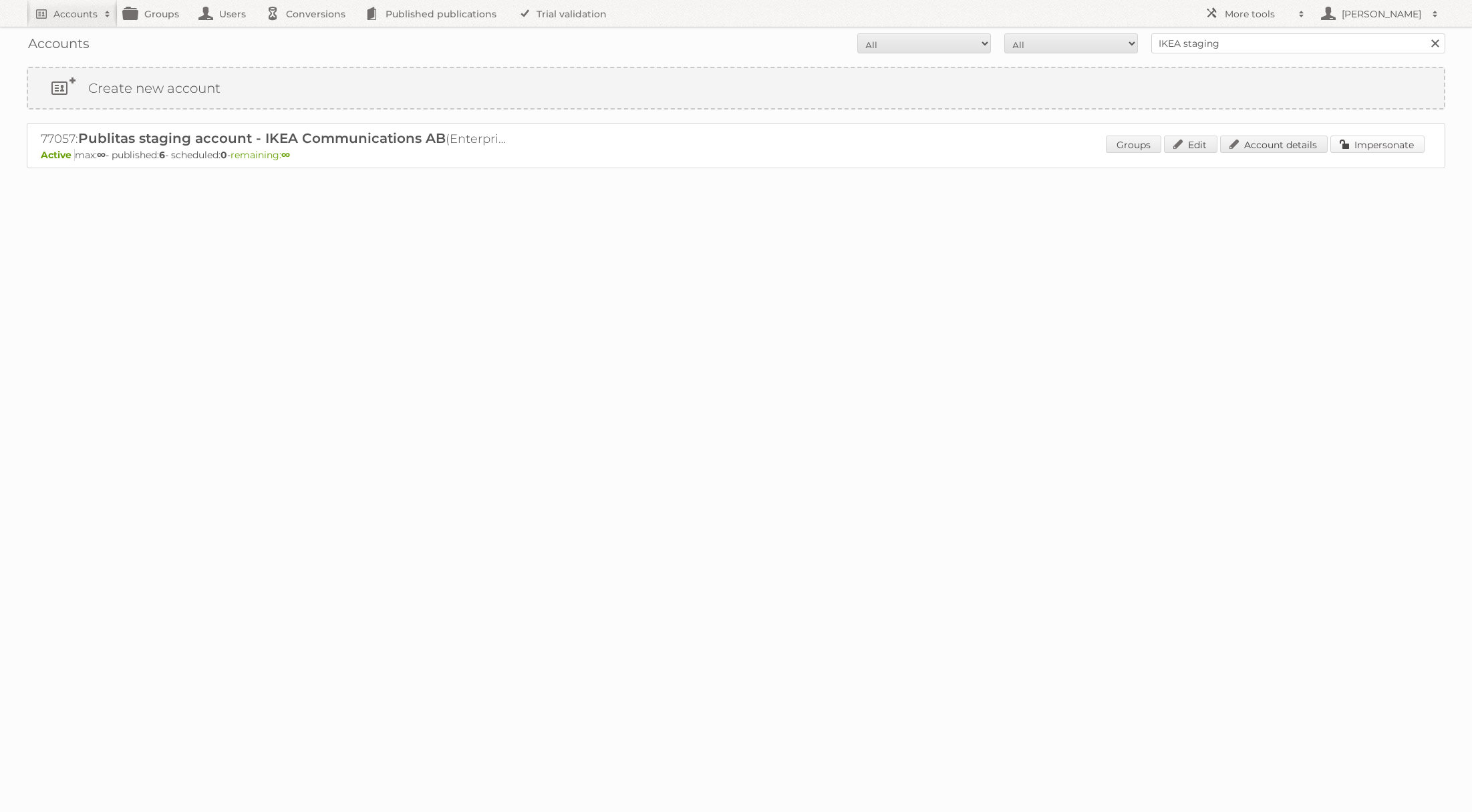
click at [1336, 136] on link "Impersonate" at bounding box center [1377, 145] width 94 height 18
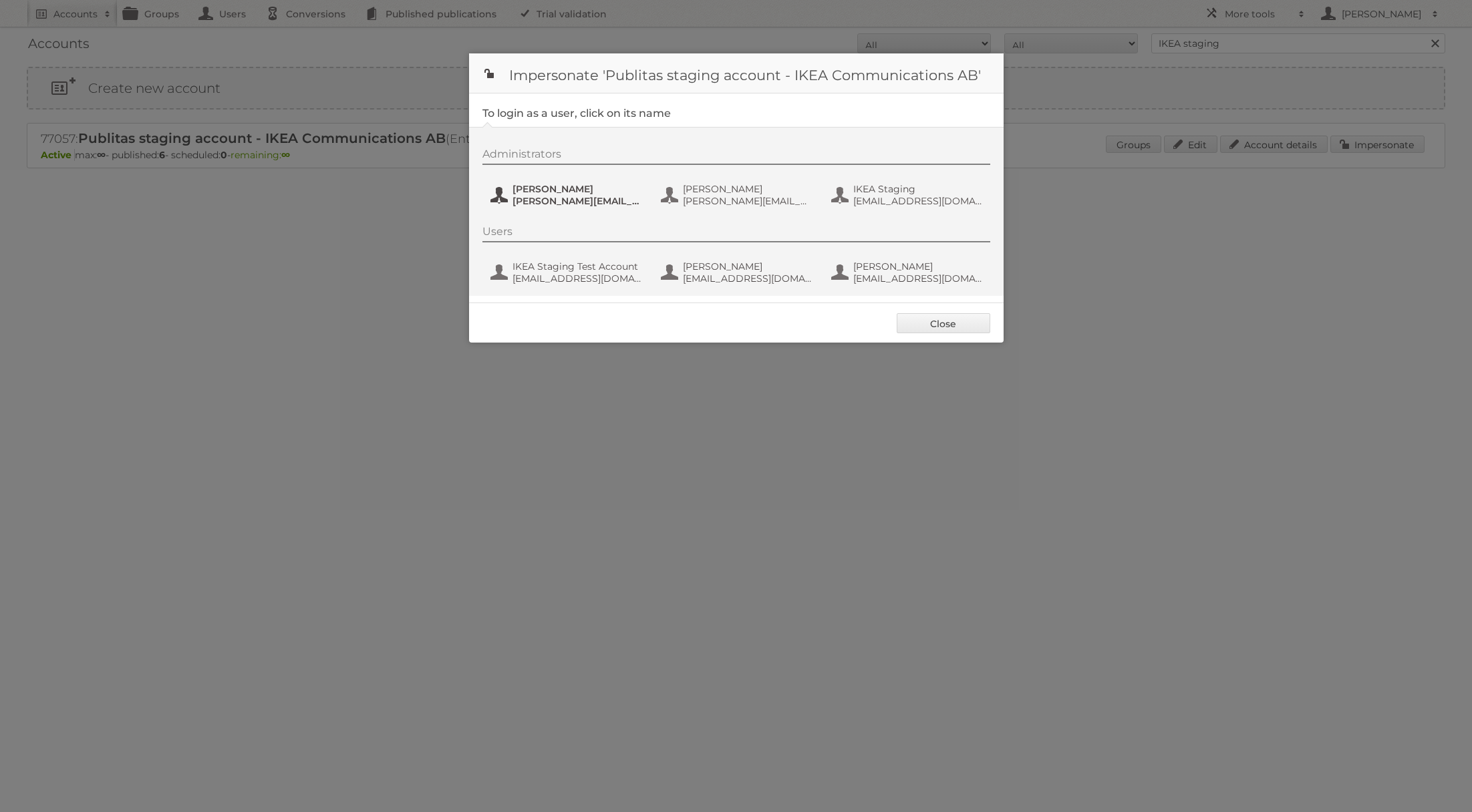
click at [622, 191] on span "[PERSON_NAME]" at bounding box center [577, 189] width 130 height 12
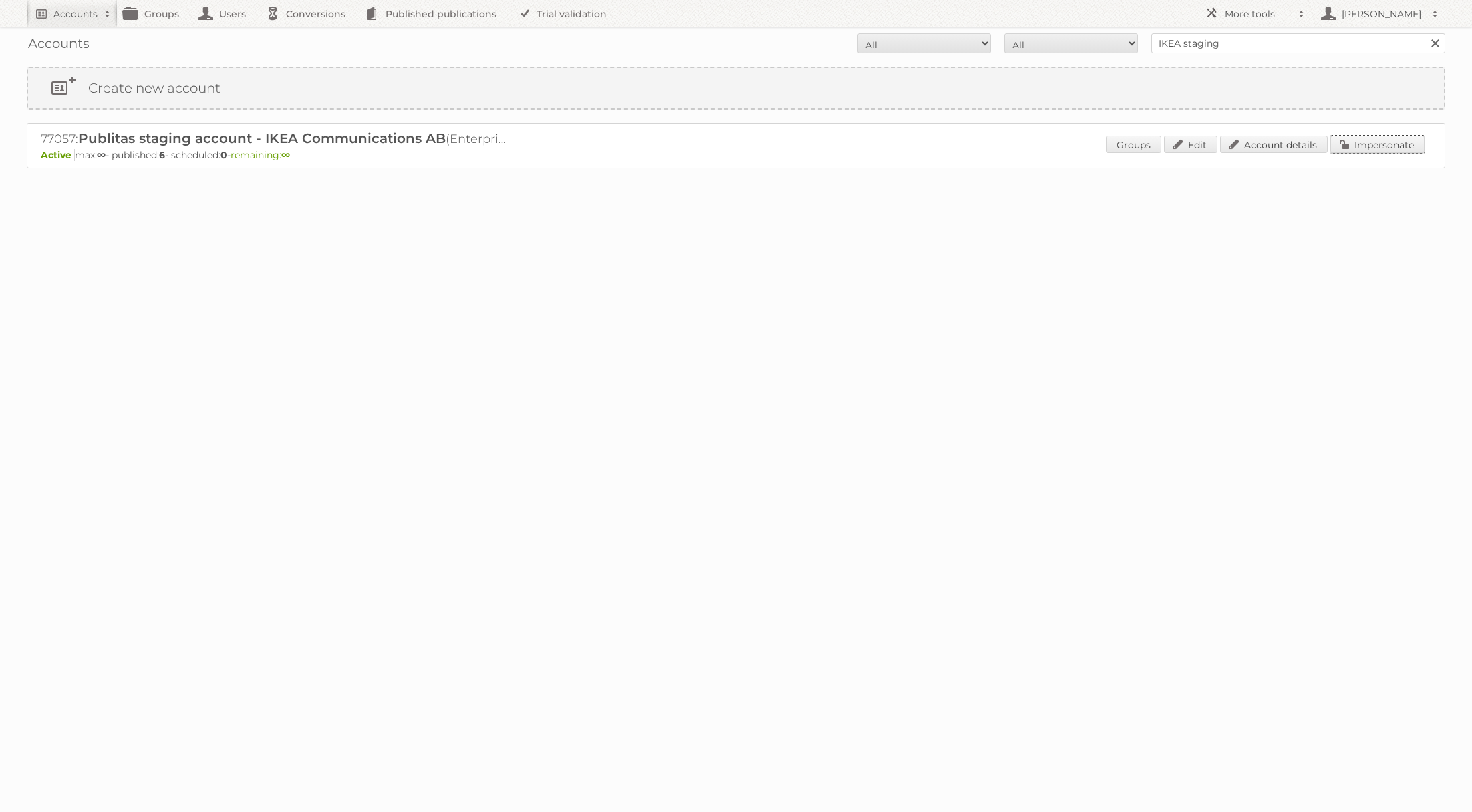
drag, startPoint x: 1418, startPoint y: 141, endPoint x: 1354, endPoint y: 143, distance: 64.0
click at [1418, 141] on link "Impersonate" at bounding box center [1377, 145] width 94 height 18
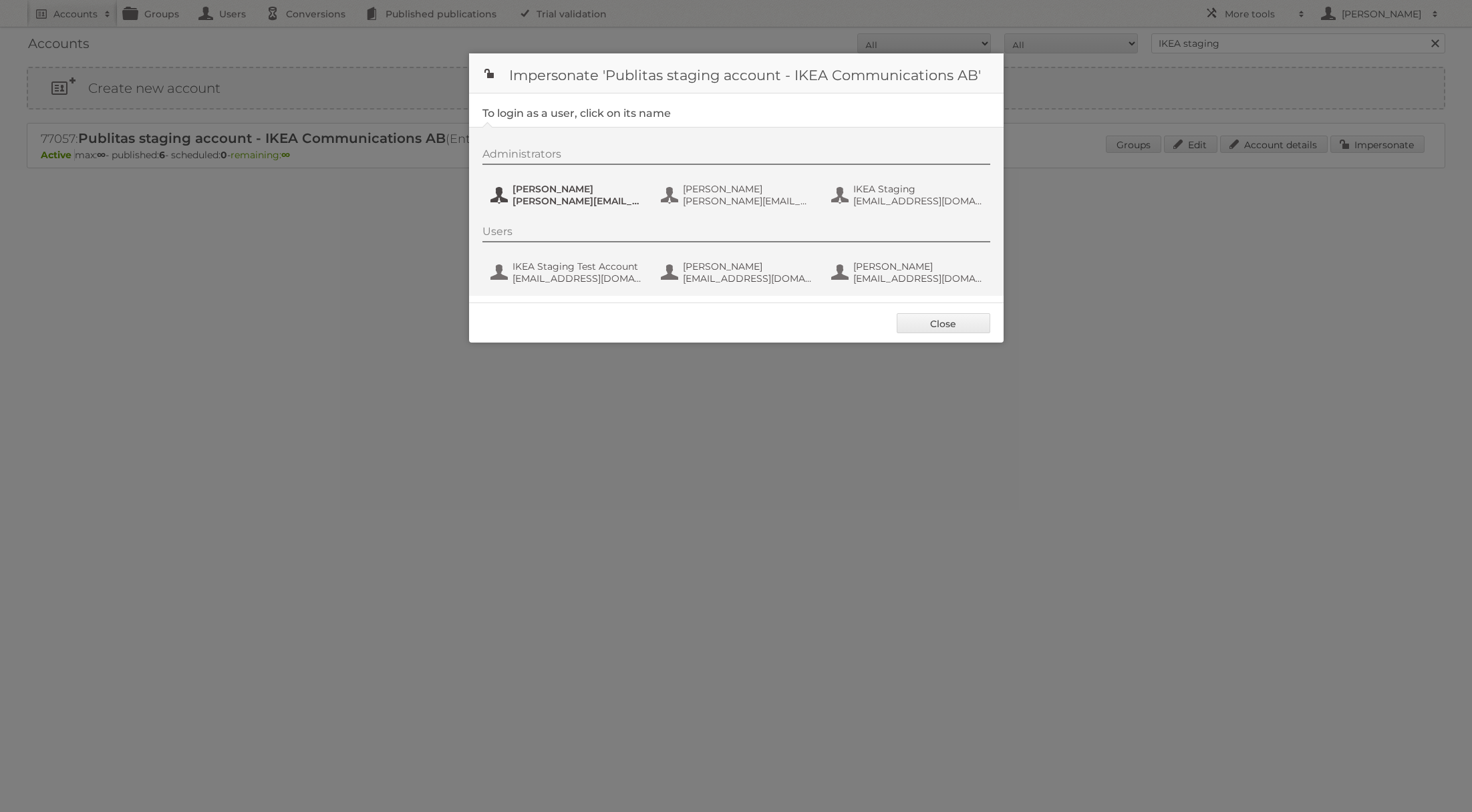
click at [599, 196] on span "andreas.a.olofsson@gmail.com" at bounding box center [577, 201] width 130 height 12
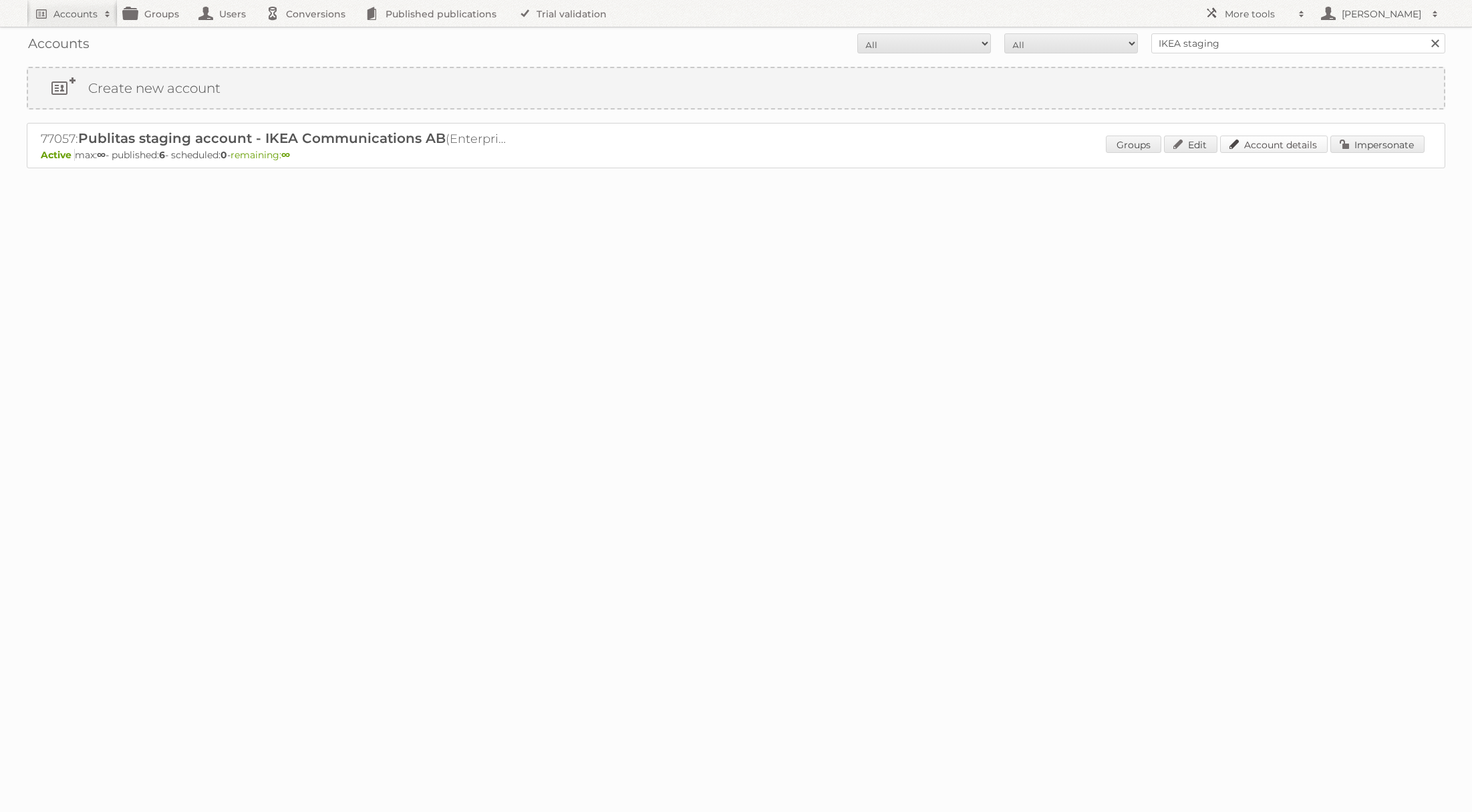
click at [1244, 146] on link "Account details" at bounding box center [1274, 145] width 108 height 18
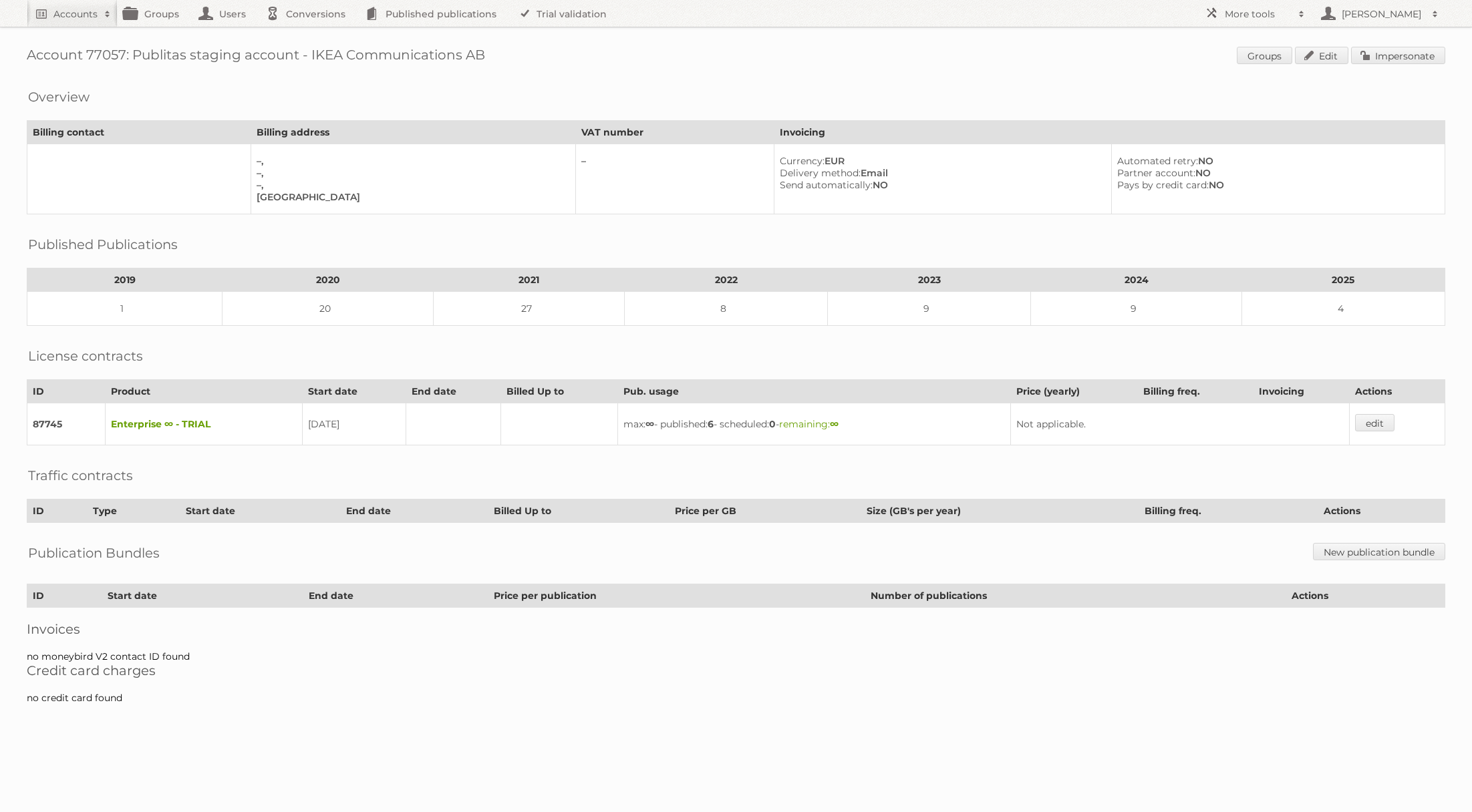
drag, startPoint x: 507, startPoint y: 54, endPoint x: 34, endPoint y: 50, distance: 473.0
click at [34, 50] on h1 "Account 77057: Publitas staging account - IKEA Communications AB Groups Edit Im…" at bounding box center [736, 56] width 1418 height 20
drag, startPoint x: 27, startPoint y: 50, endPoint x: 507, endPoint y: 51, distance: 480.0
click at [507, 51] on h1 "Account 77057: Publitas staging account - IKEA Communications AB Groups Edit Im…" at bounding box center [736, 56] width 1418 height 20
copy h1 "Account 77057: Publitas staging account - IKEA Communications AB"
